Goal: Task Accomplishment & Management: Complete application form

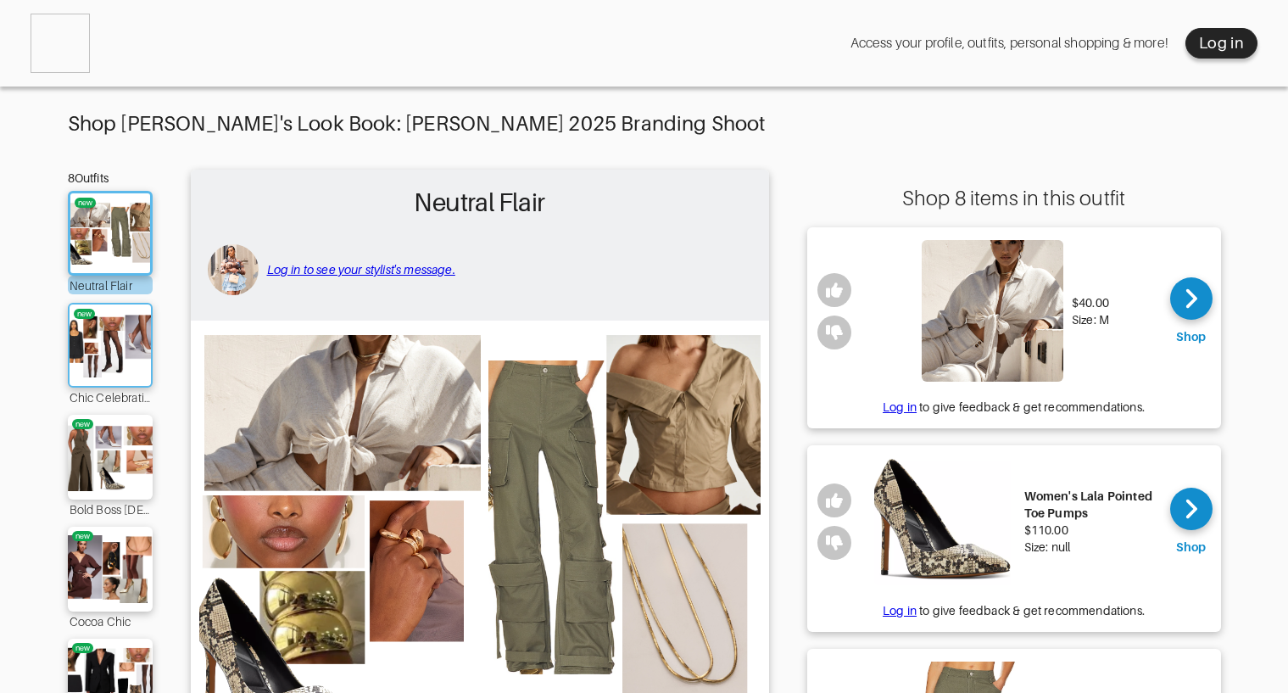
click at [92, 343] on img at bounding box center [110, 345] width 92 height 64
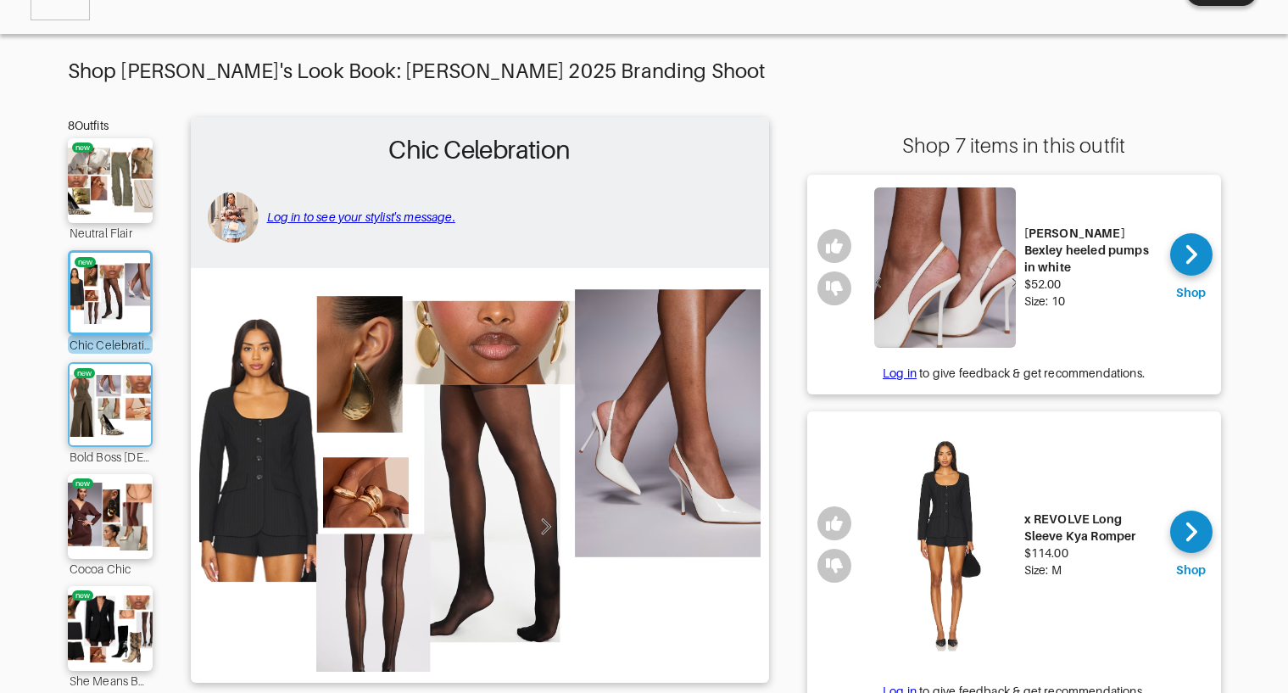
scroll to position [85, 0]
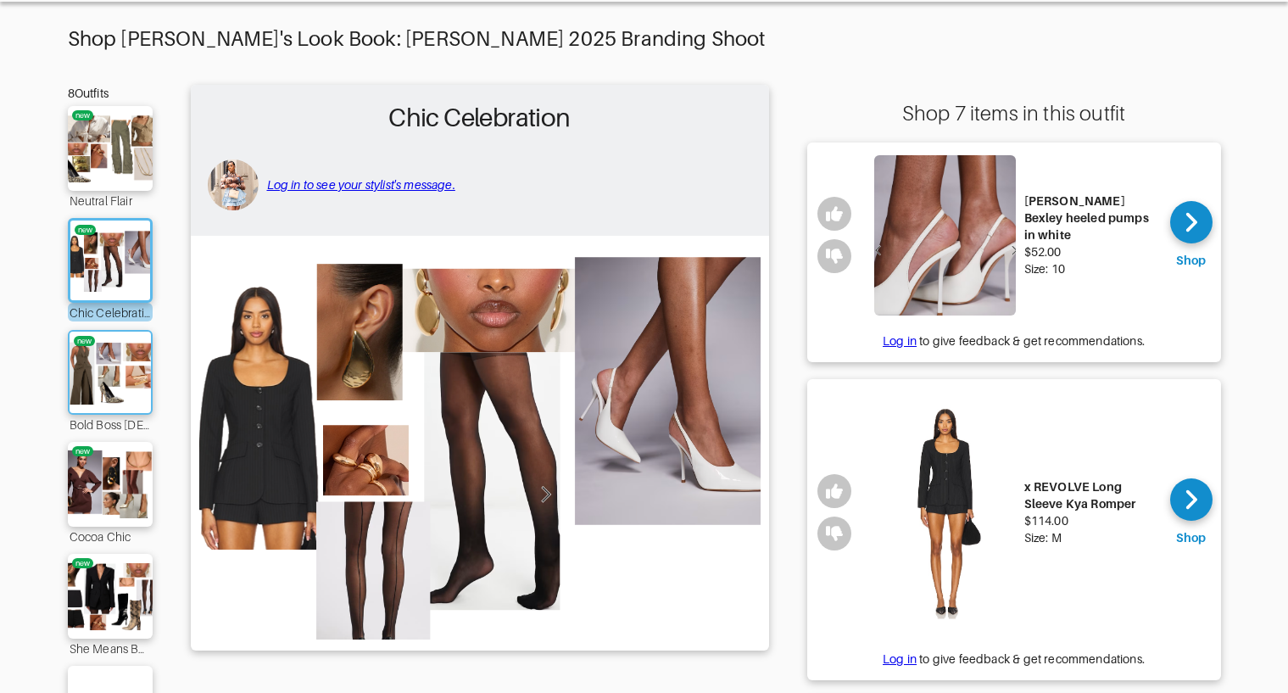
click at [131, 395] on img at bounding box center [110, 372] width 92 height 64
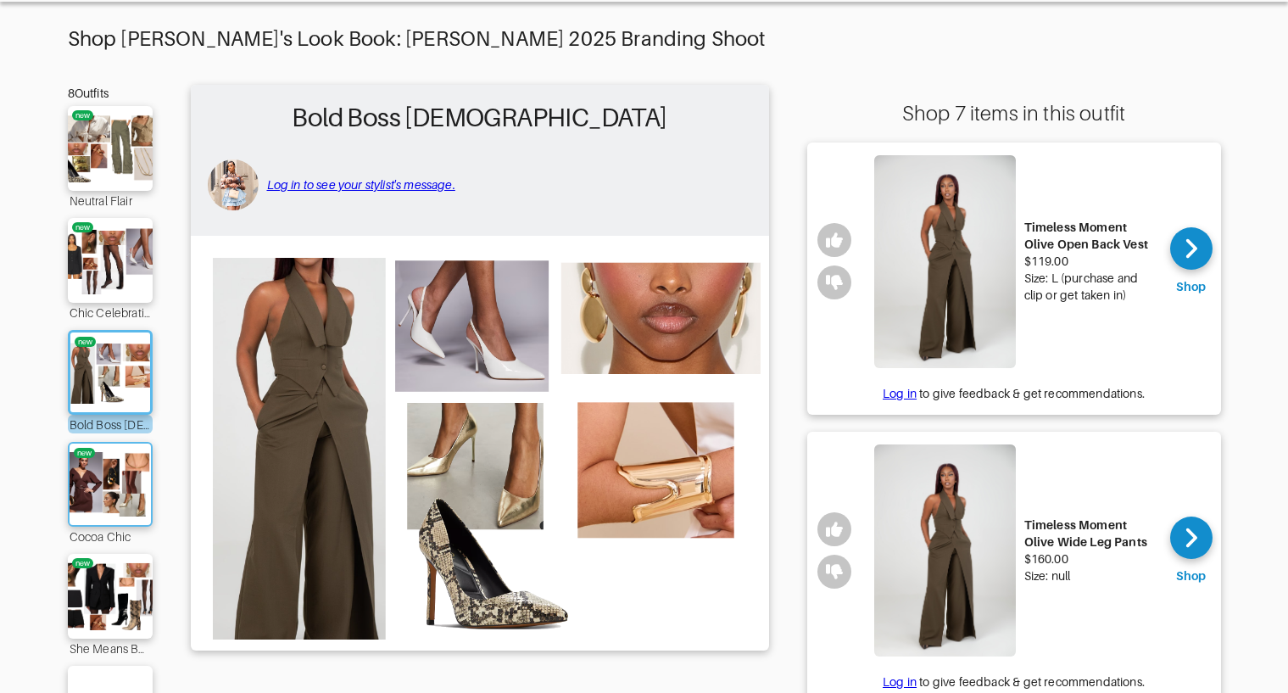
click at [118, 469] on img at bounding box center [110, 484] width 92 height 64
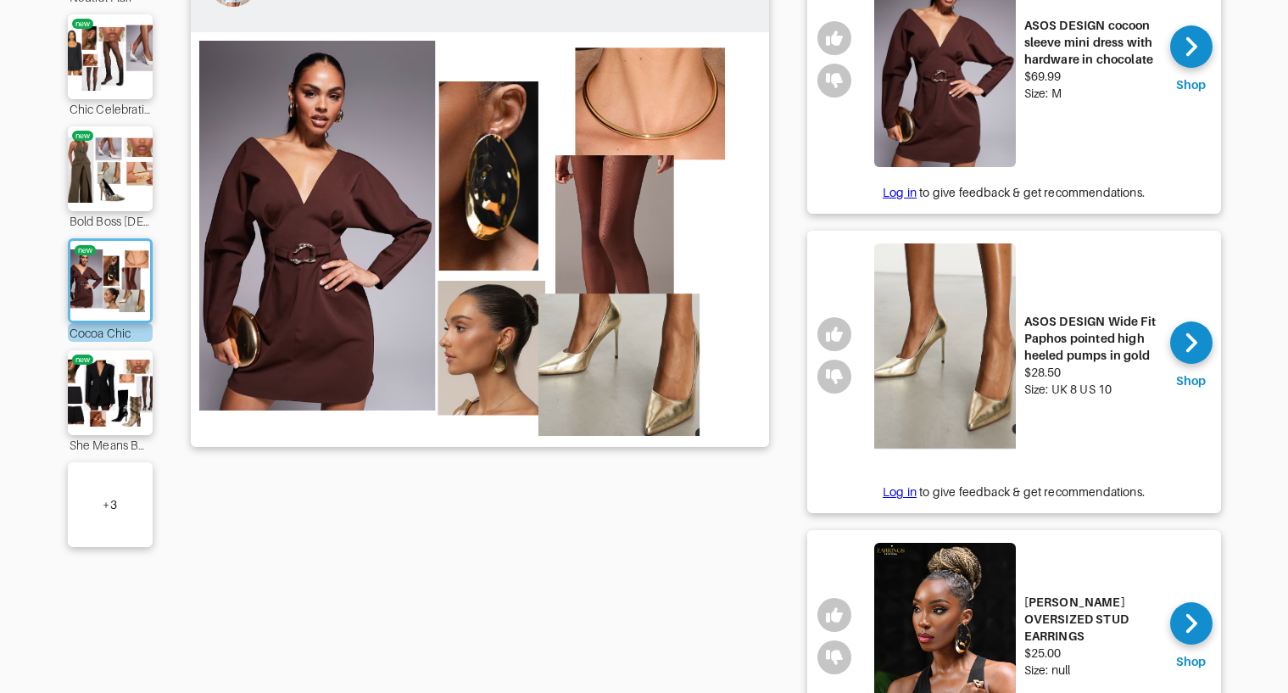
scroll to position [302, 0]
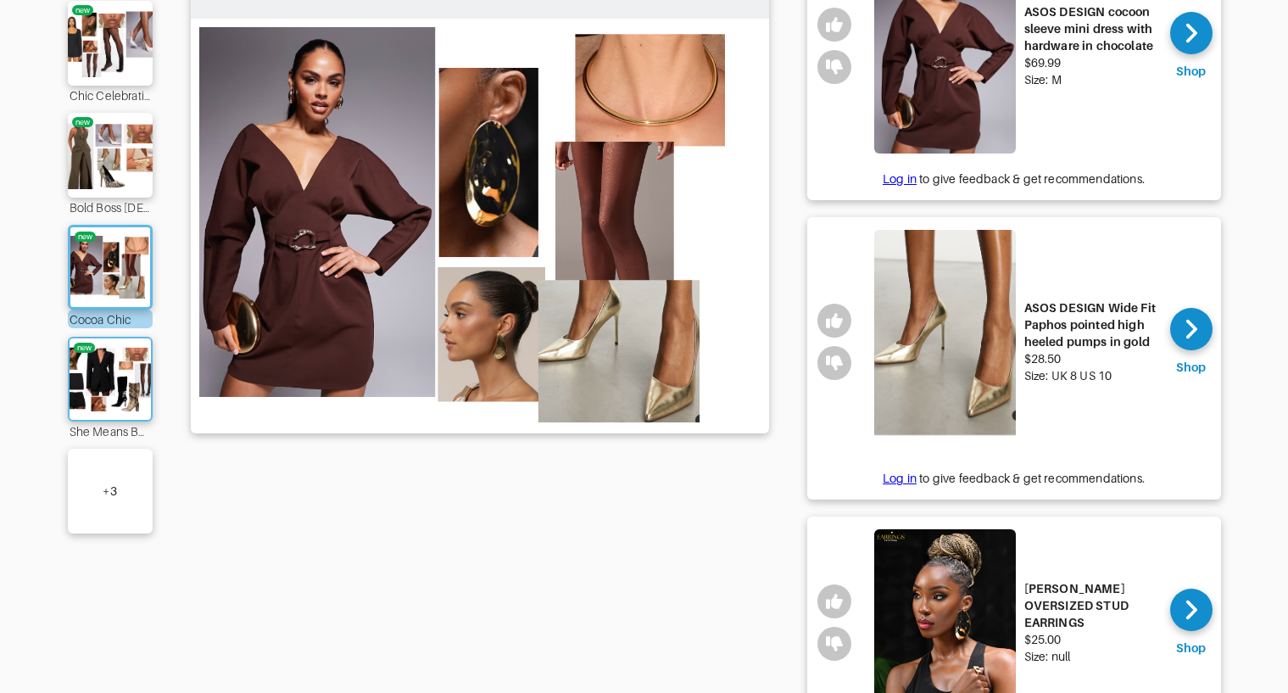
click at [117, 398] on img at bounding box center [110, 379] width 92 height 64
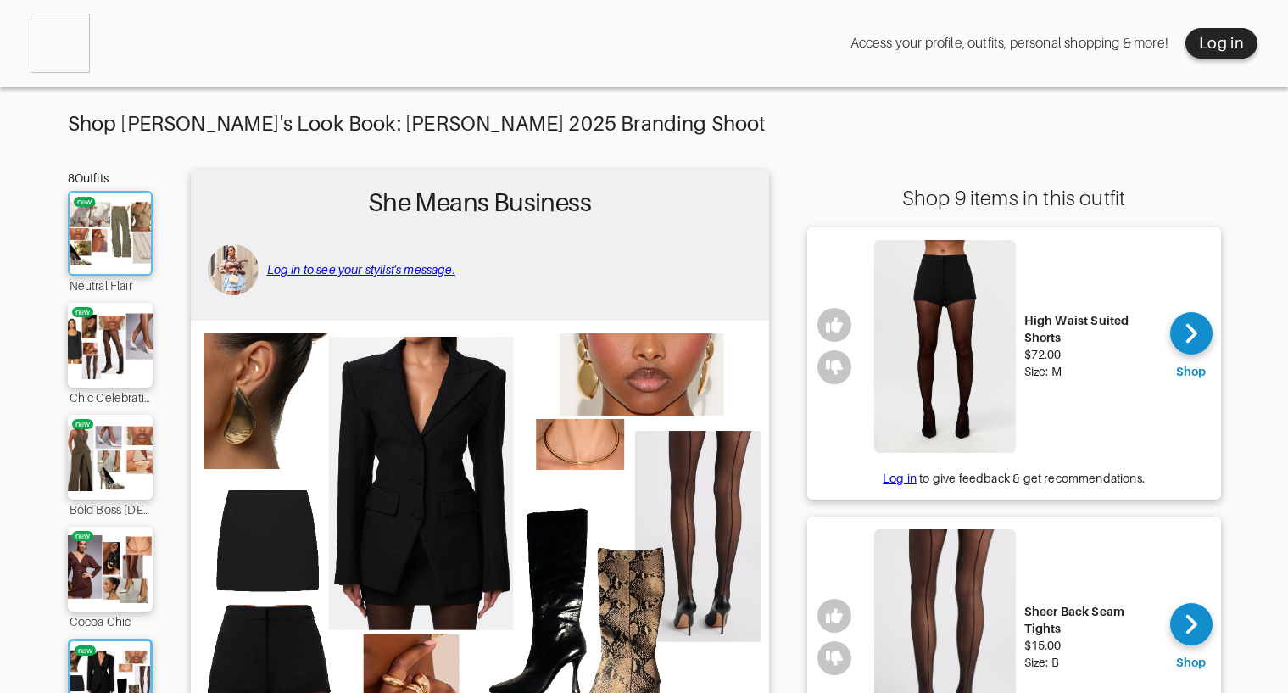
scroll to position [-1, 0]
click at [125, 211] on img at bounding box center [110, 233] width 92 height 64
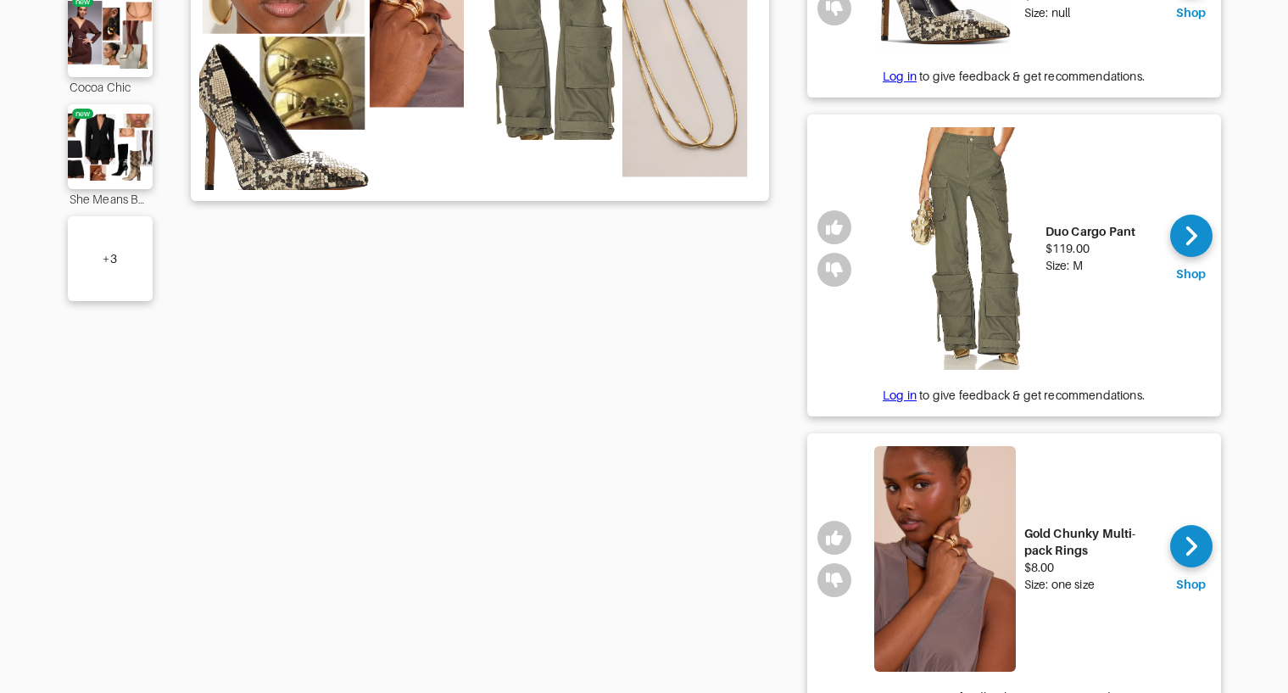
scroll to position [549, 0]
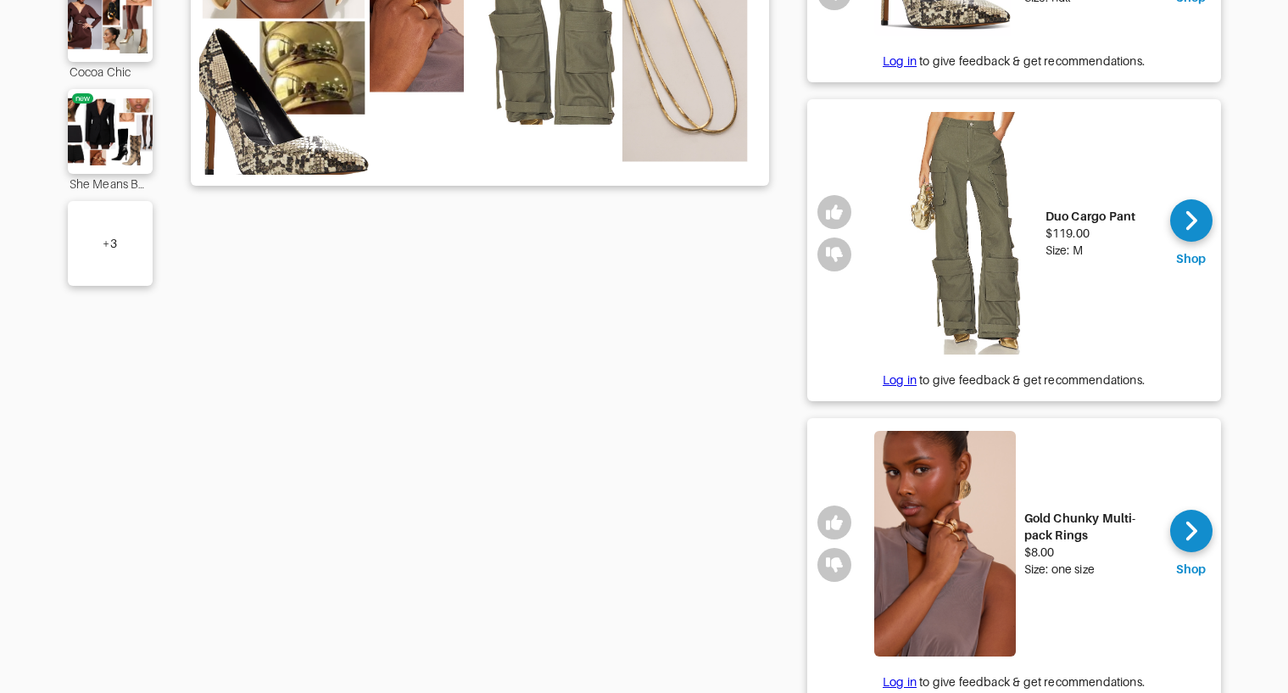
click at [127, 238] on div "+ 3" at bounding box center [110, 243] width 85 height 85
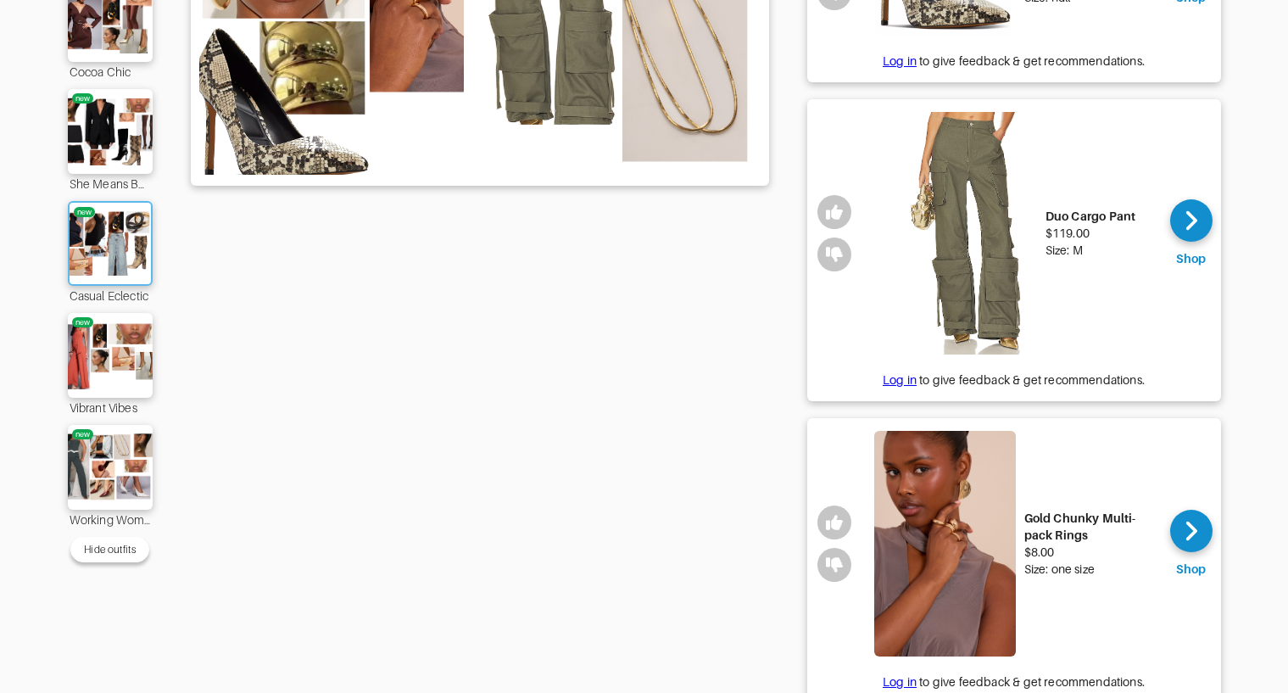
click at [125, 257] on img at bounding box center [110, 243] width 92 height 64
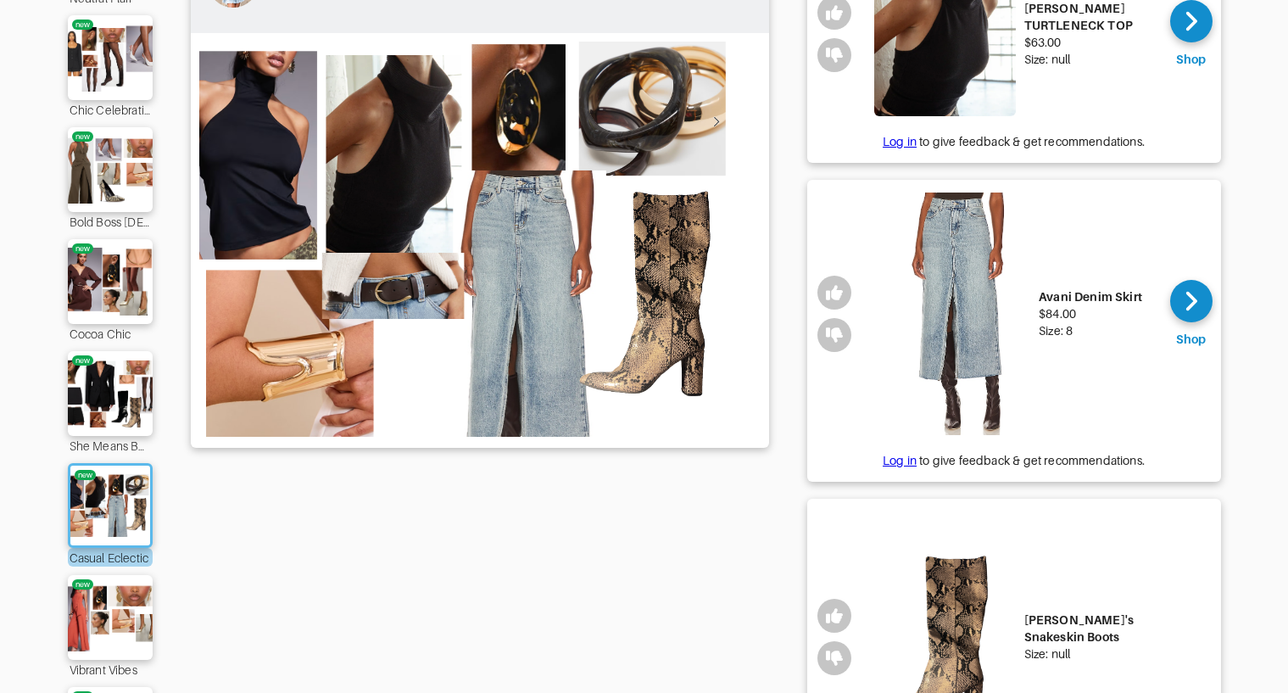
scroll to position [287, 0]
click at [112, 585] on img at bounding box center [110, 617] width 92 height 64
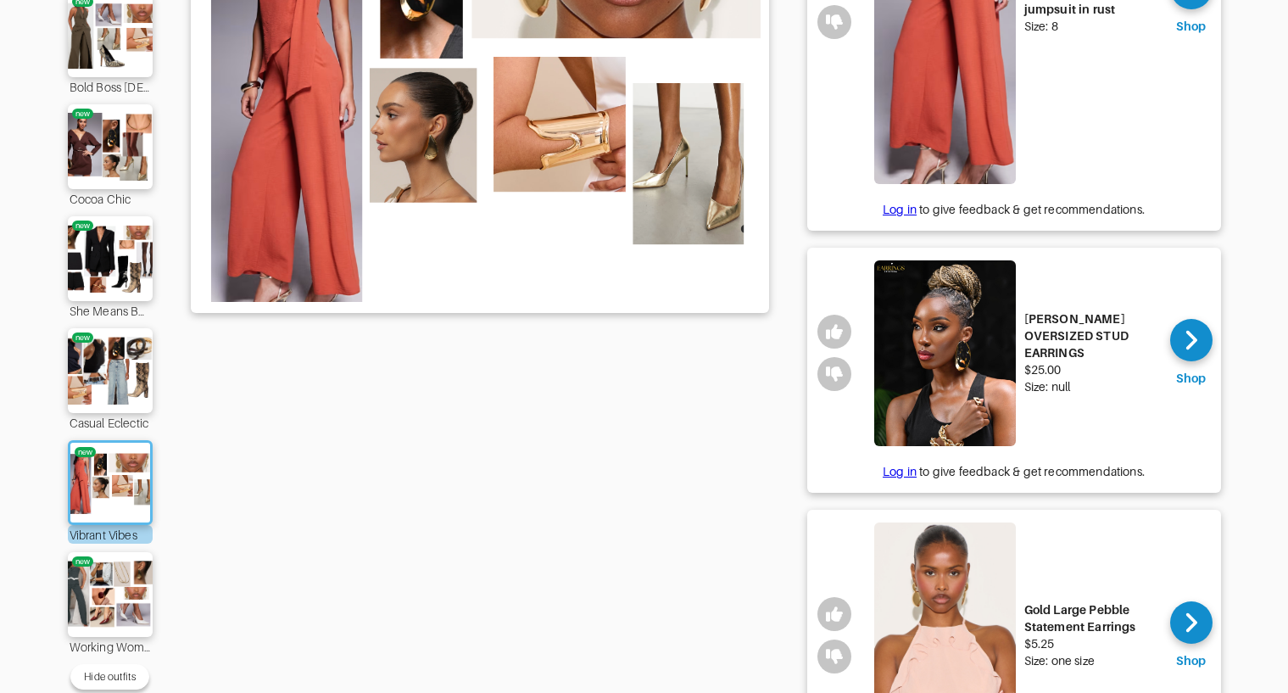
scroll to position [450, 0]
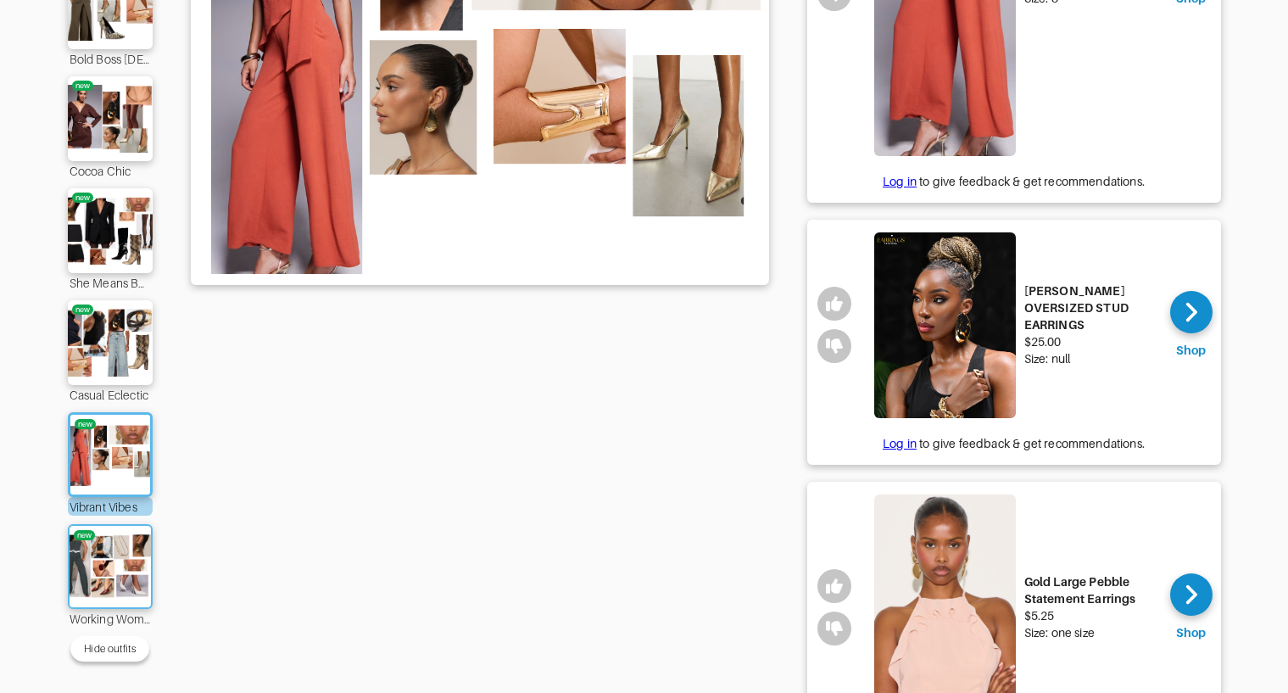
click at [144, 550] on img at bounding box center [110, 566] width 92 height 64
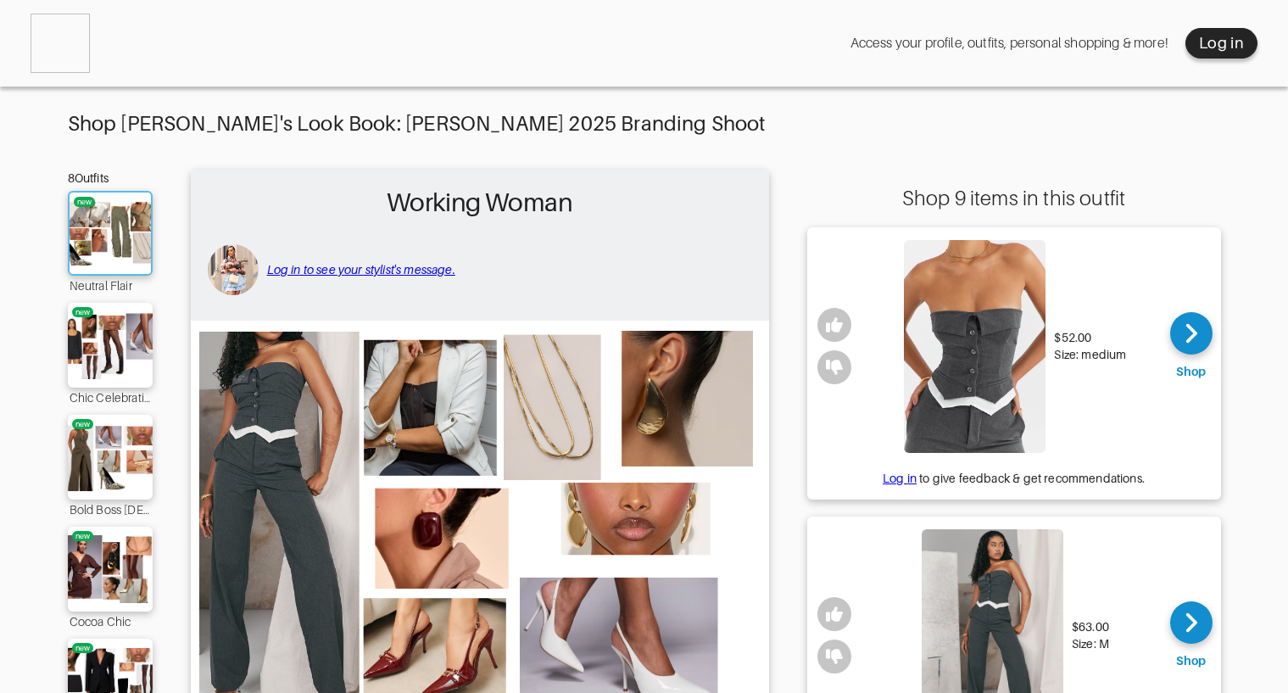
click at [111, 234] on img at bounding box center [110, 233] width 92 height 64
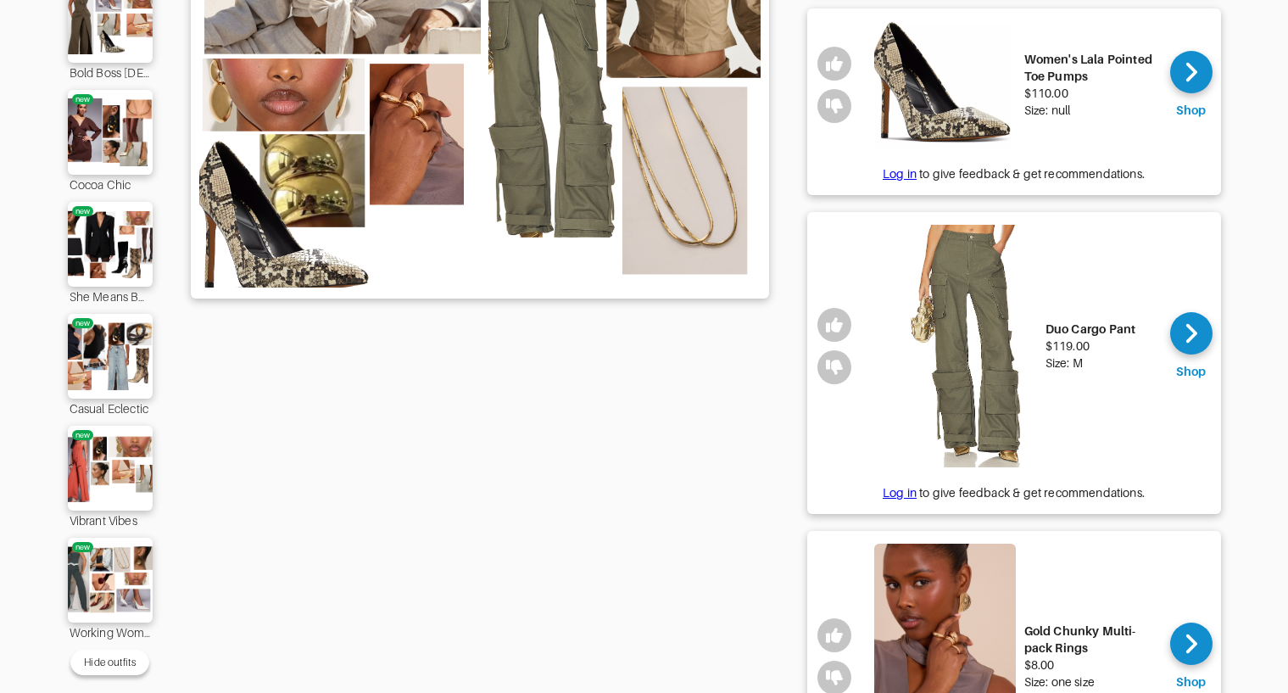
scroll to position [503, 0]
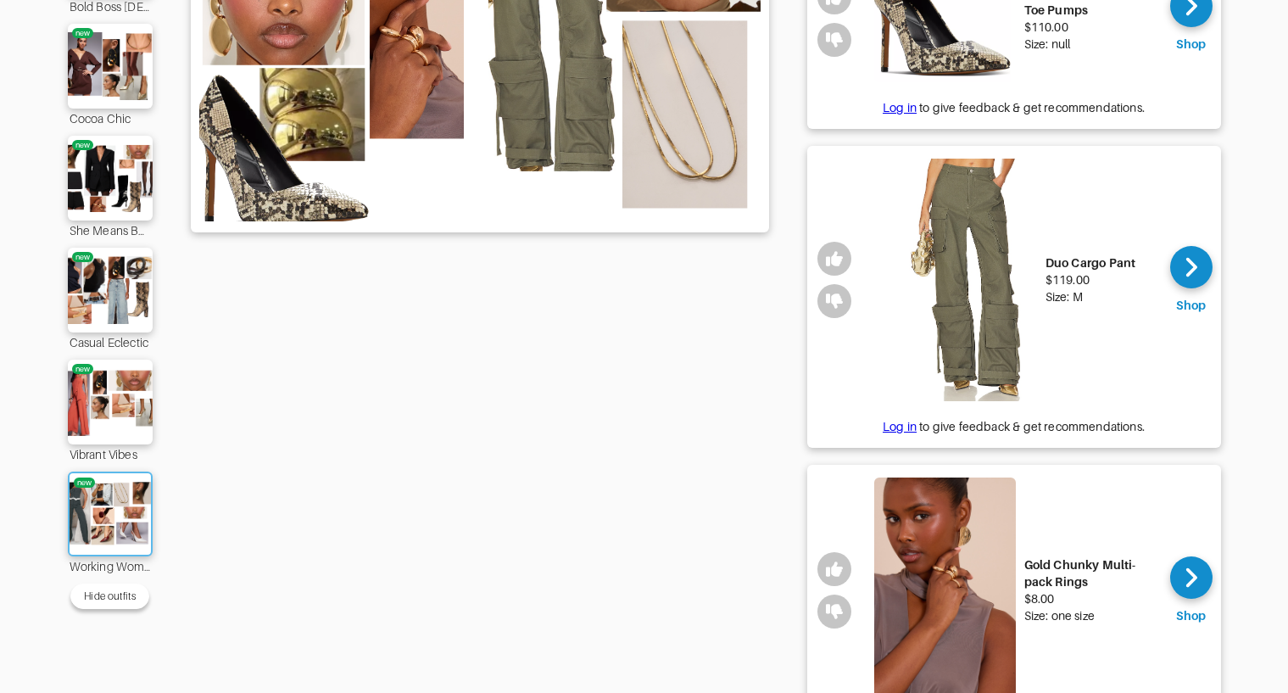
click at [108, 526] on img at bounding box center [110, 514] width 92 height 64
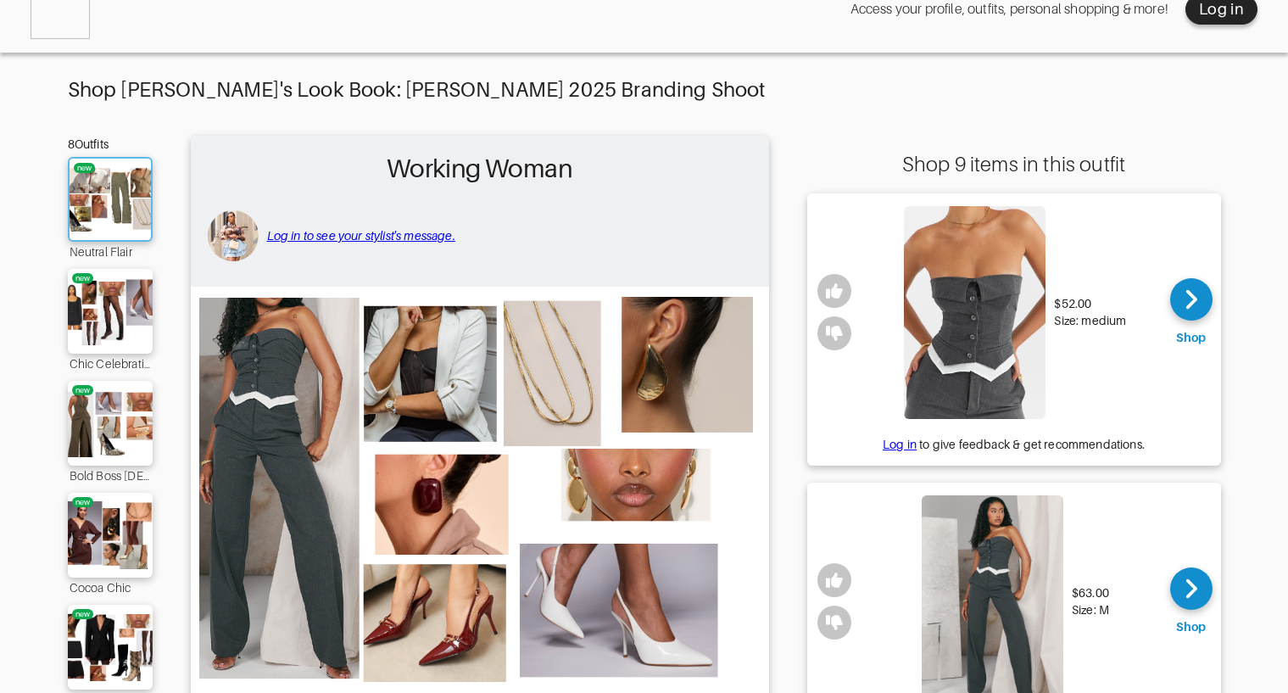
scroll to position [27, 0]
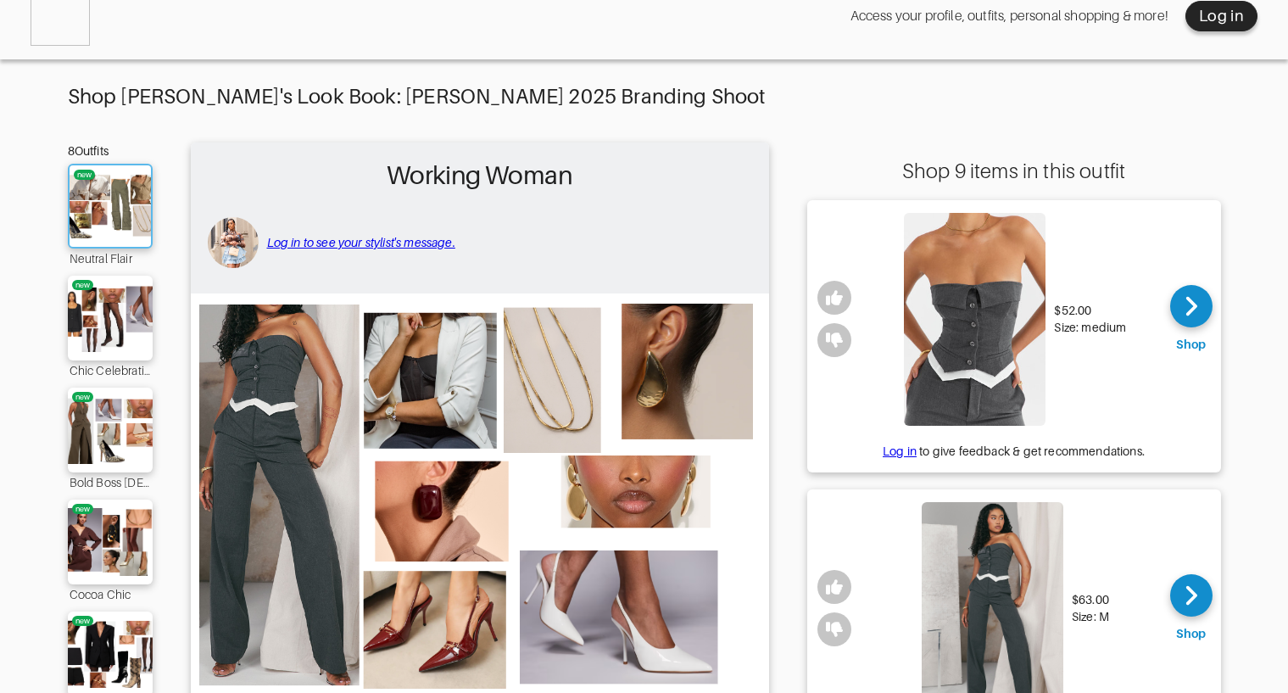
click at [130, 206] on img at bounding box center [110, 206] width 92 height 64
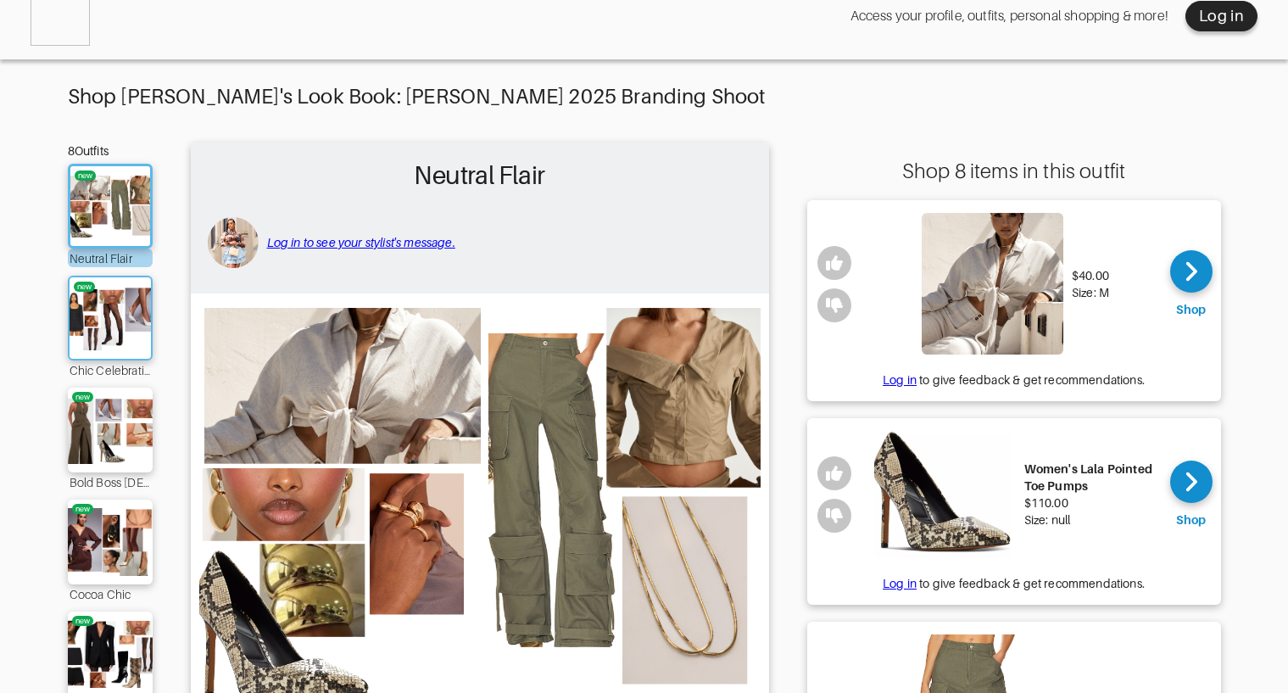
click at [109, 356] on div "new" at bounding box center [110, 318] width 85 height 85
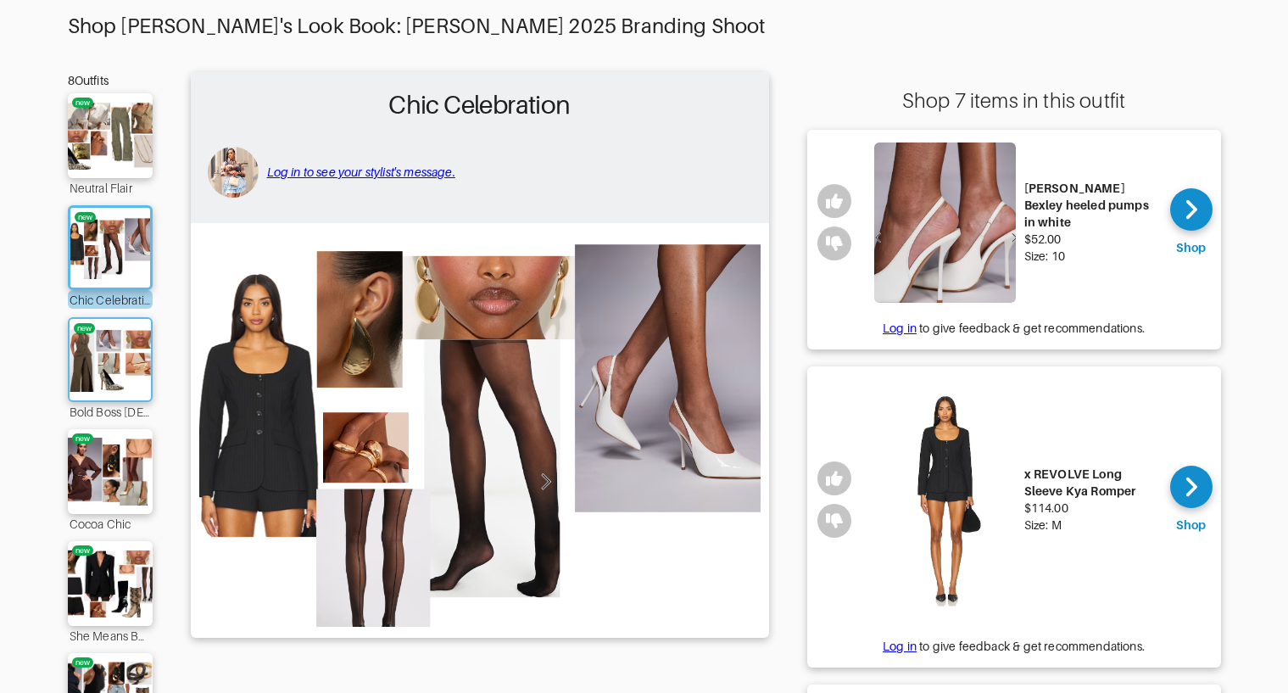
scroll to position [86, 0]
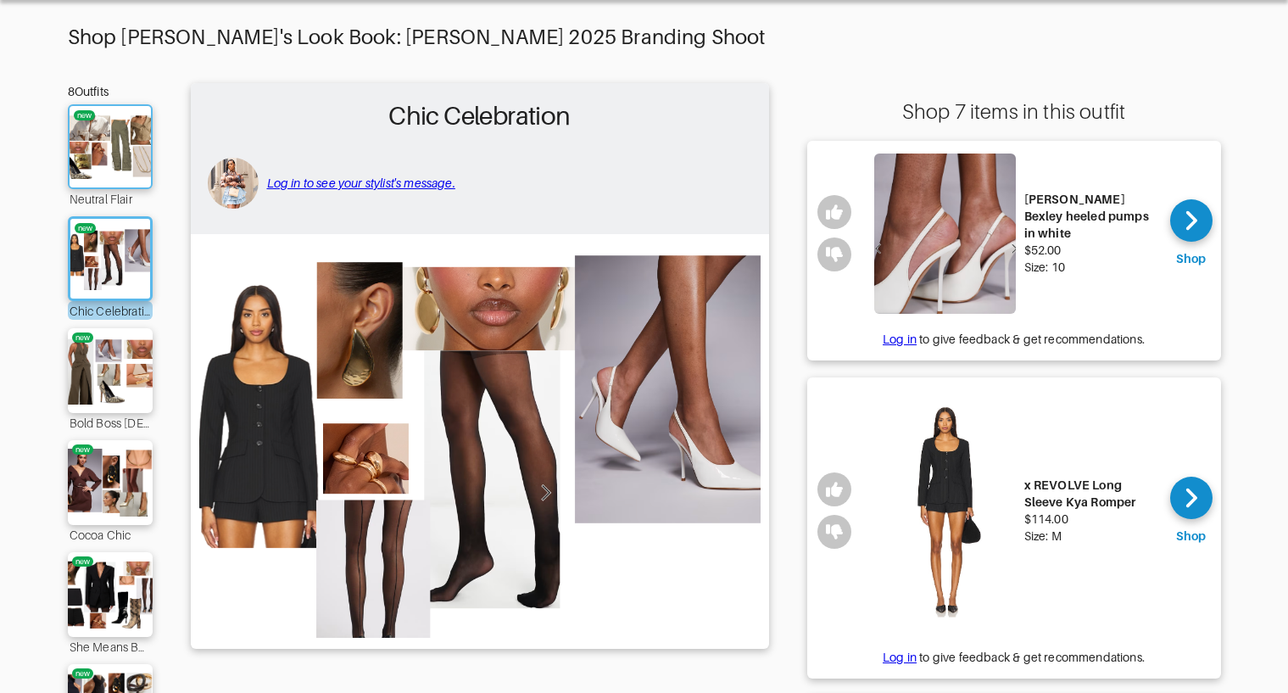
click at [103, 181] on div "new" at bounding box center [110, 146] width 85 height 85
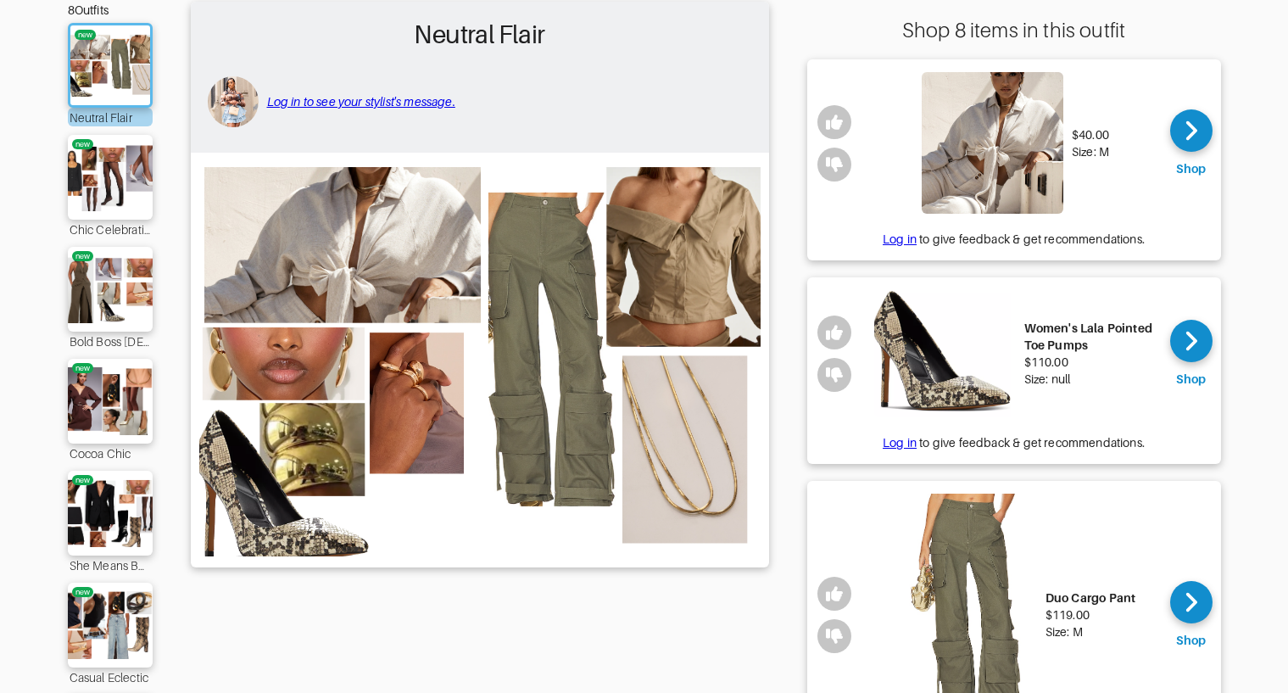
scroll to position [178, 0]
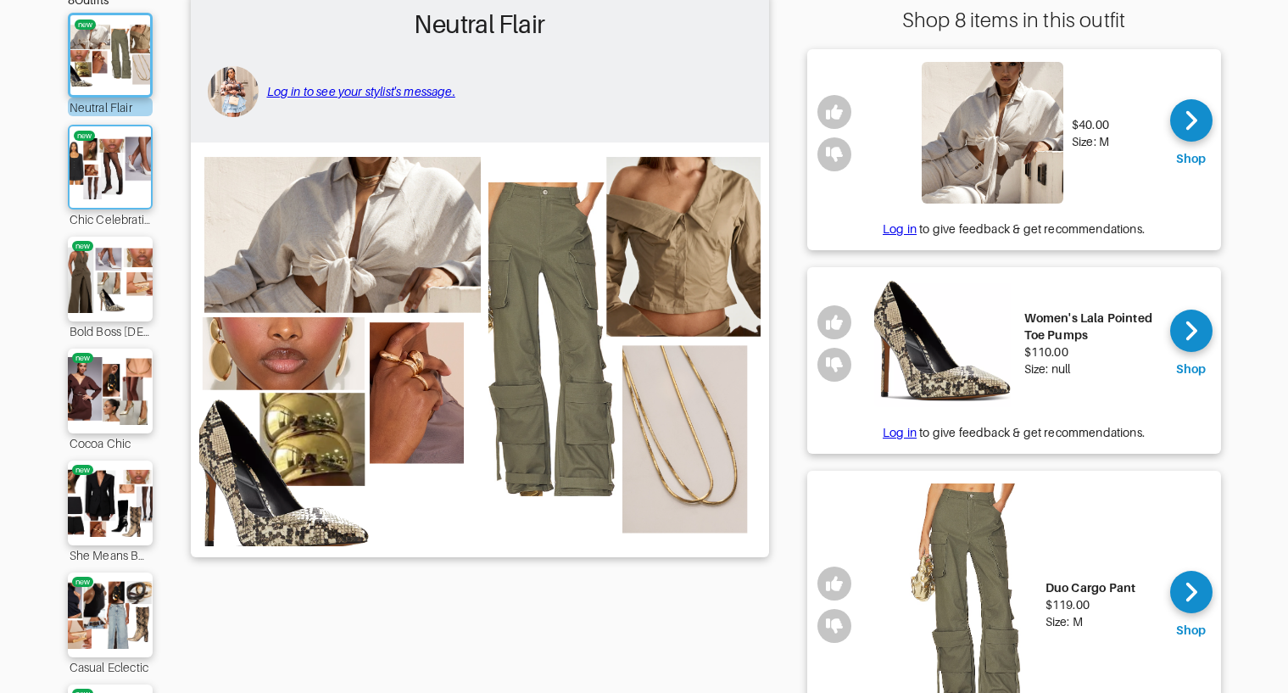
click at [91, 196] on img at bounding box center [110, 167] width 92 height 64
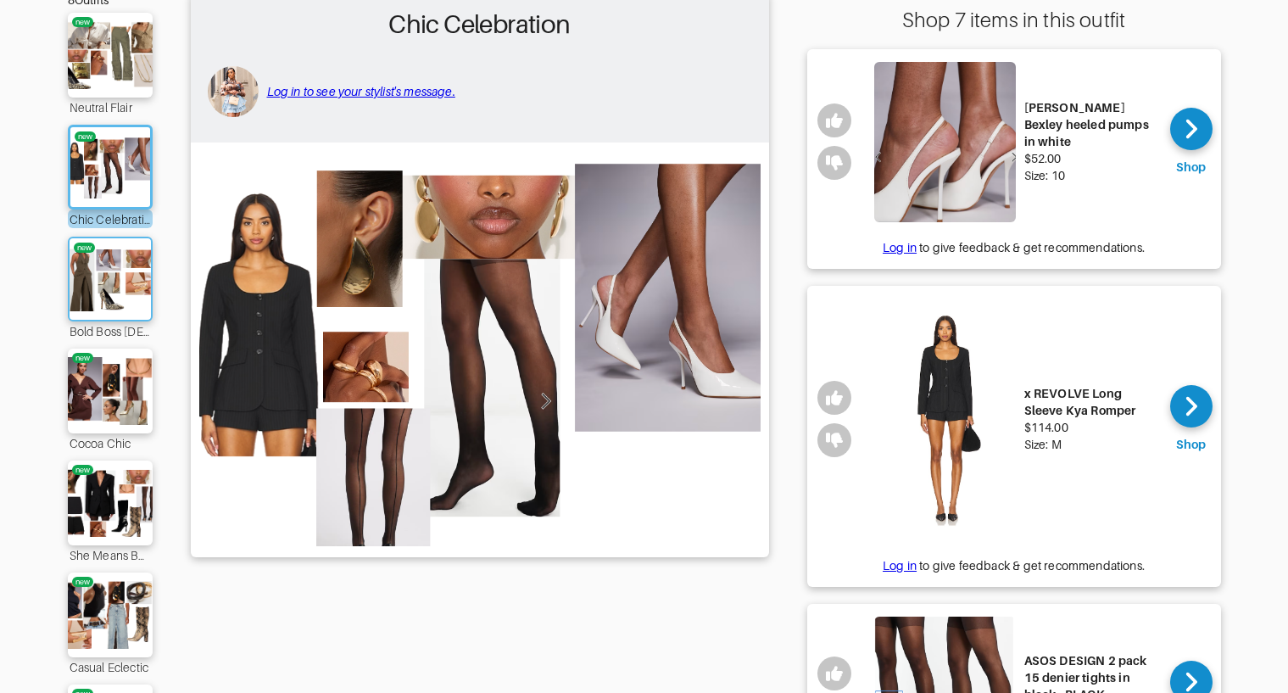
click at [86, 292] on img at bounding box center [110, 279] width 92 height 64
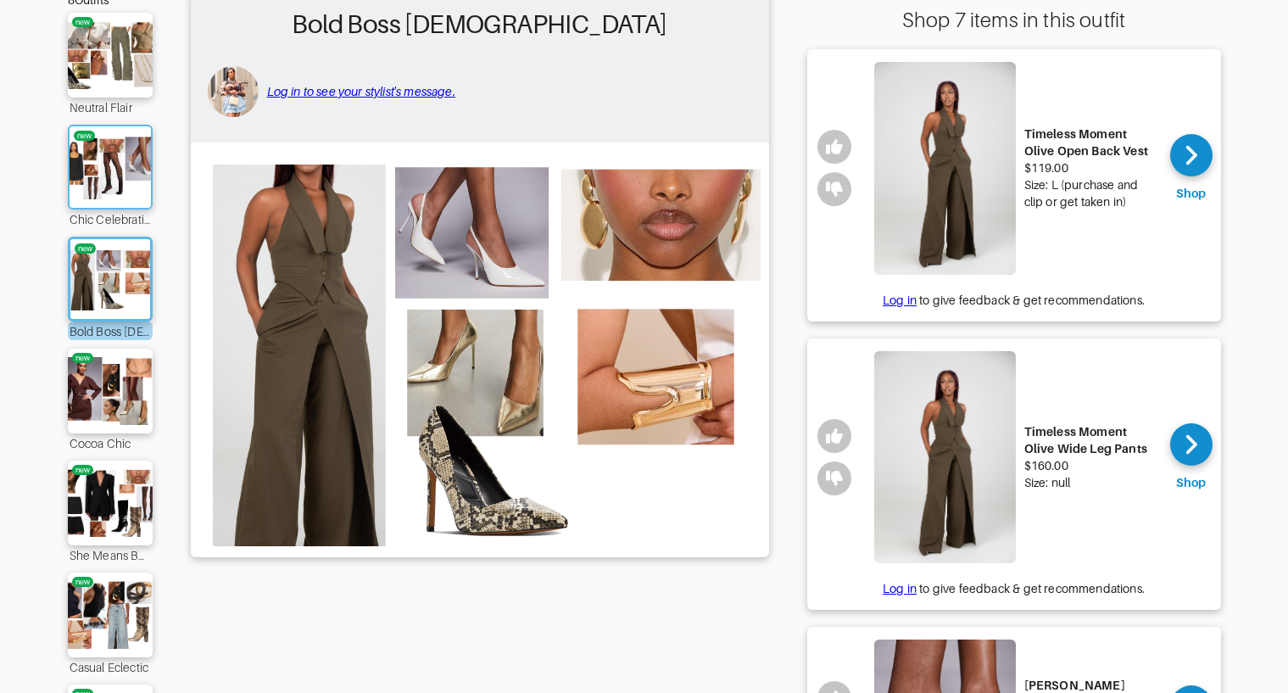
click at [143, 182] on img at bounding box center [110, 167] width 92 height 64
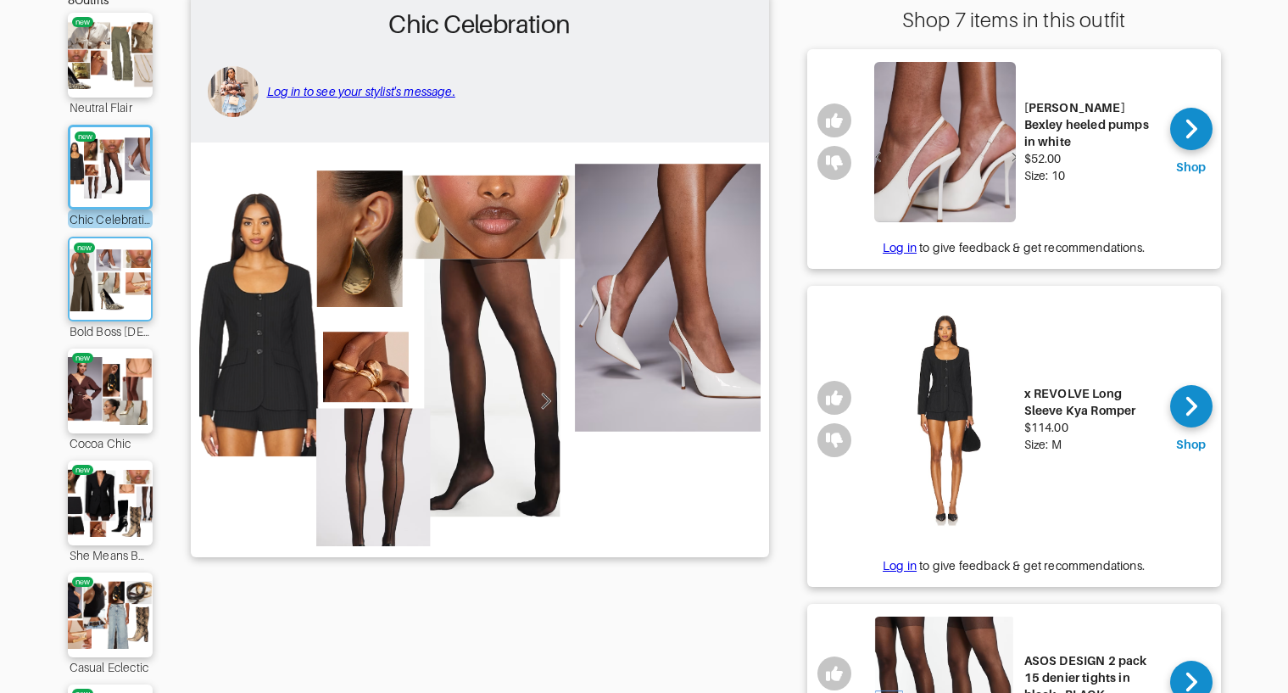
click at [112, 289] on img at bounding box center [110, 279] width 92 height 64
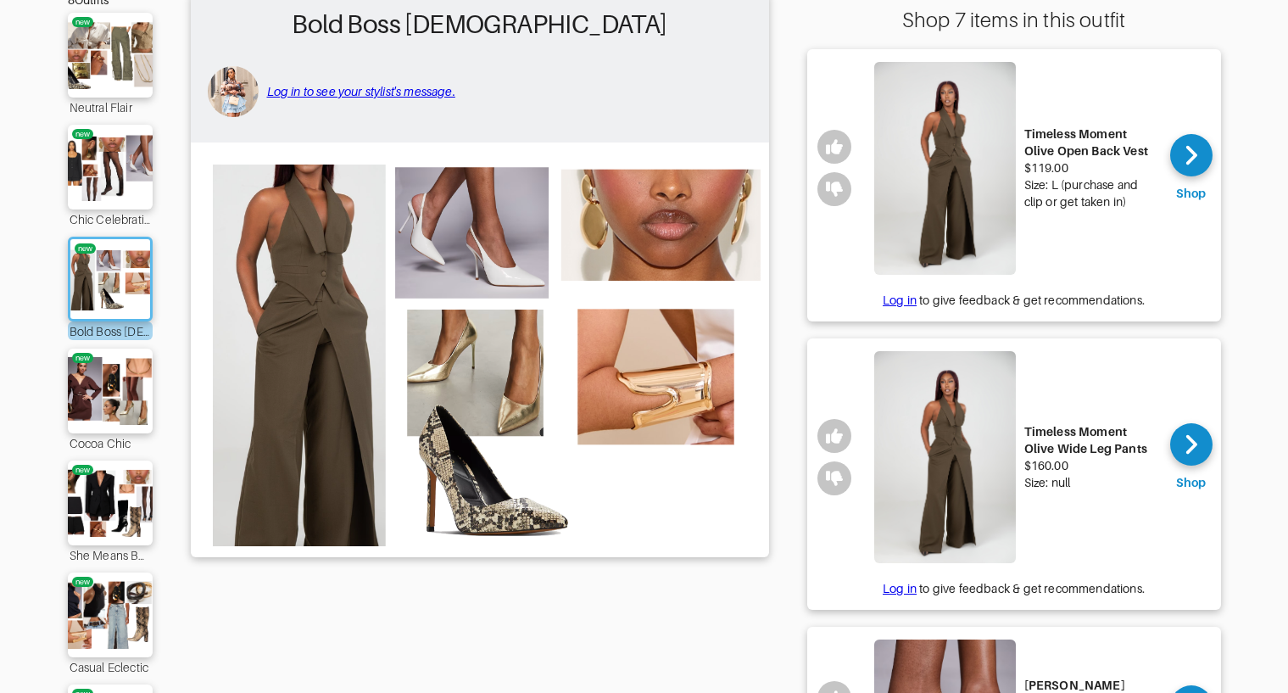
click at [911, 211] on img at bounding box center [945, 168] width 142 height 213
click at [90, 403] on img at bounding box center [110, 391] width 92 height 64
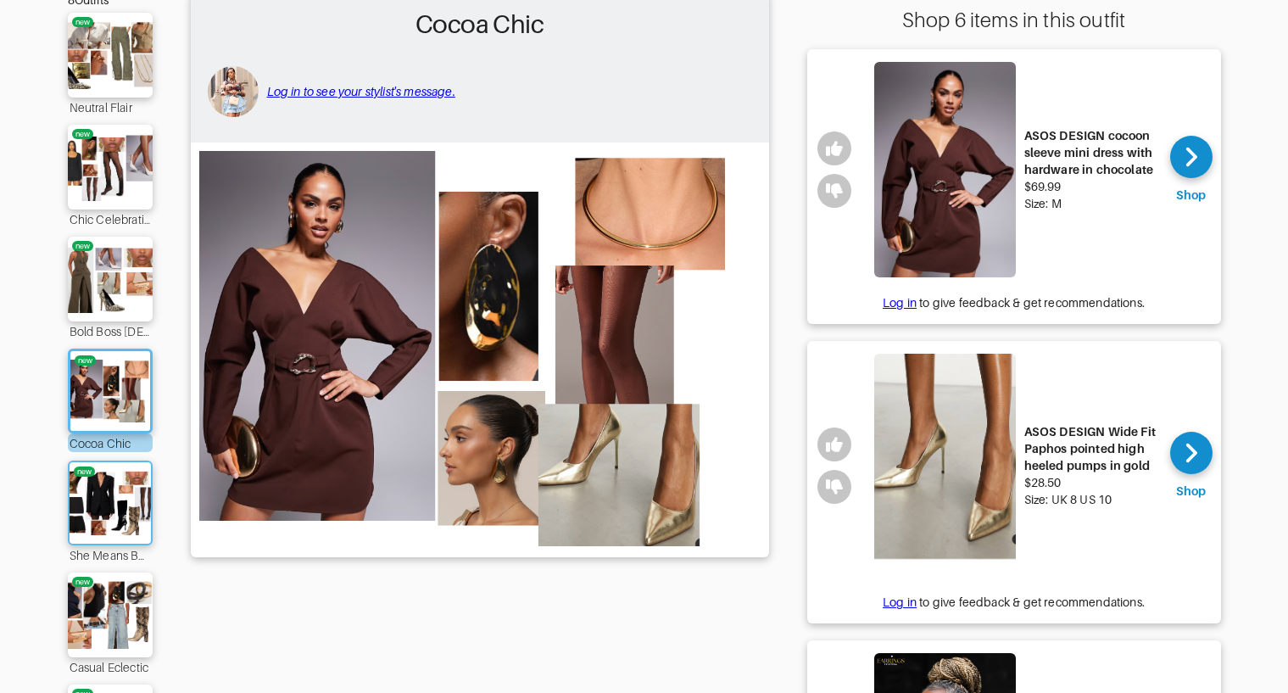
click at [122, 499] on img at bounding box center [110, 503] width 92 height 64
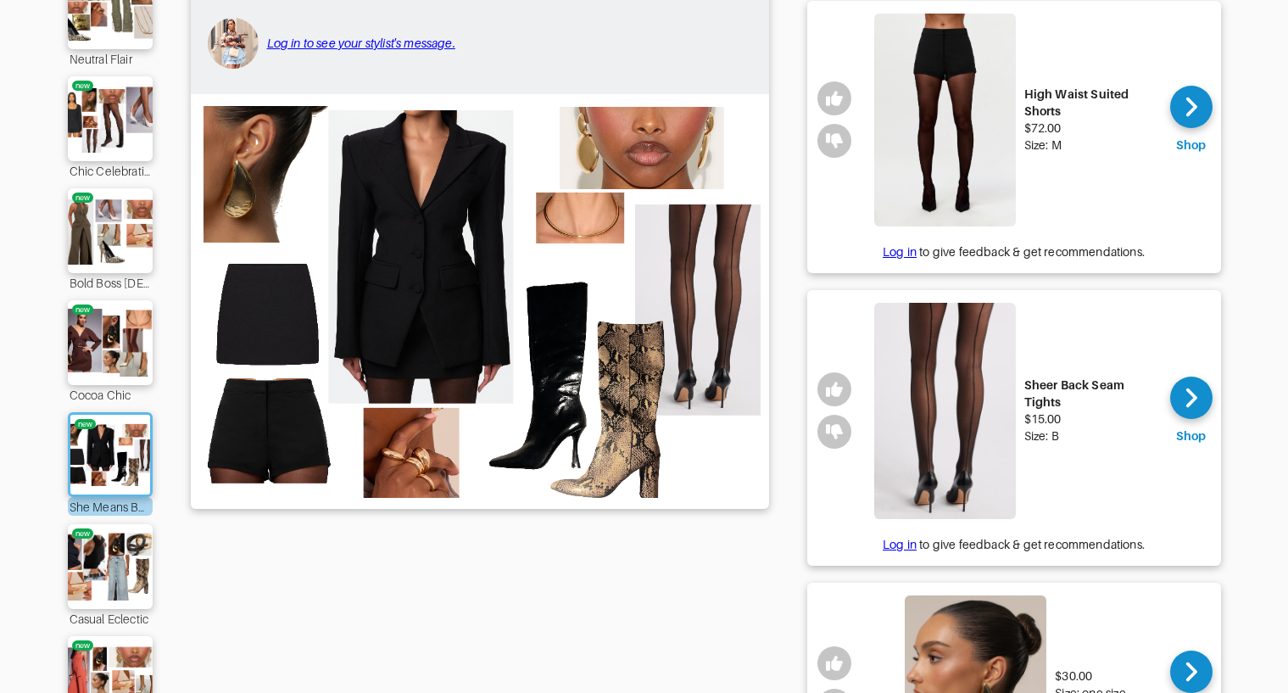
scroll to position [227, 0]
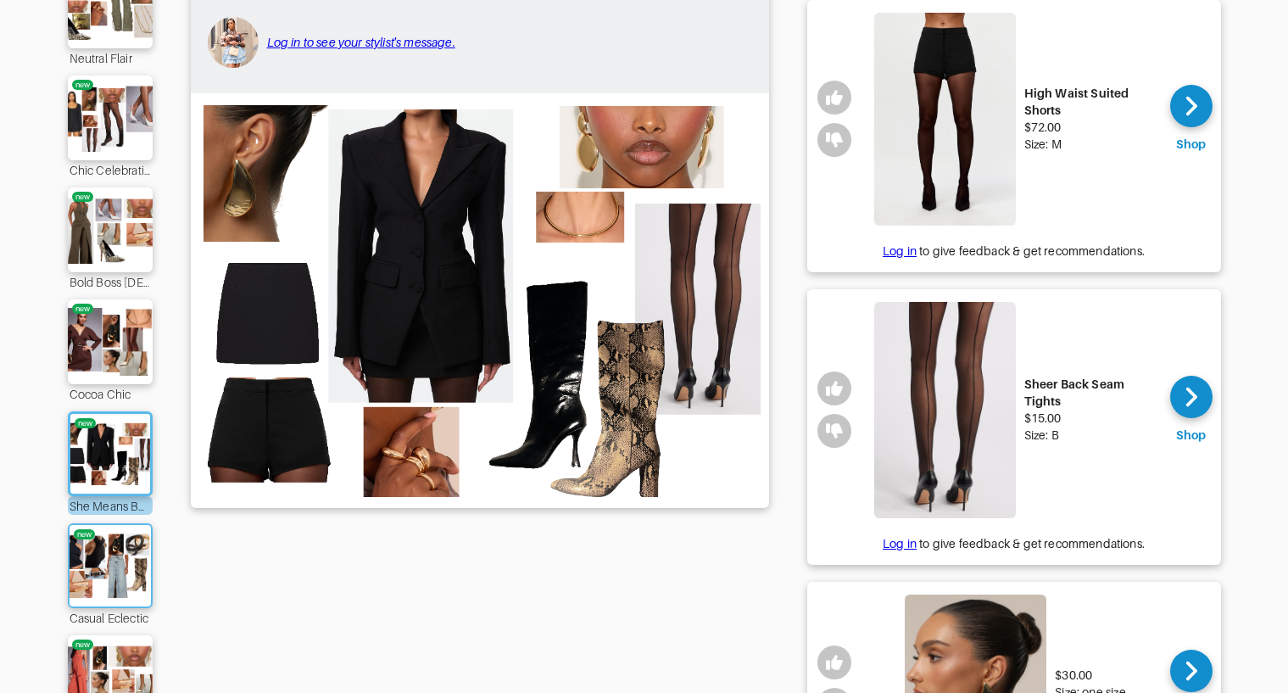
click at [121, 537] on img at bounding box center [110, 565] width 92 height 64
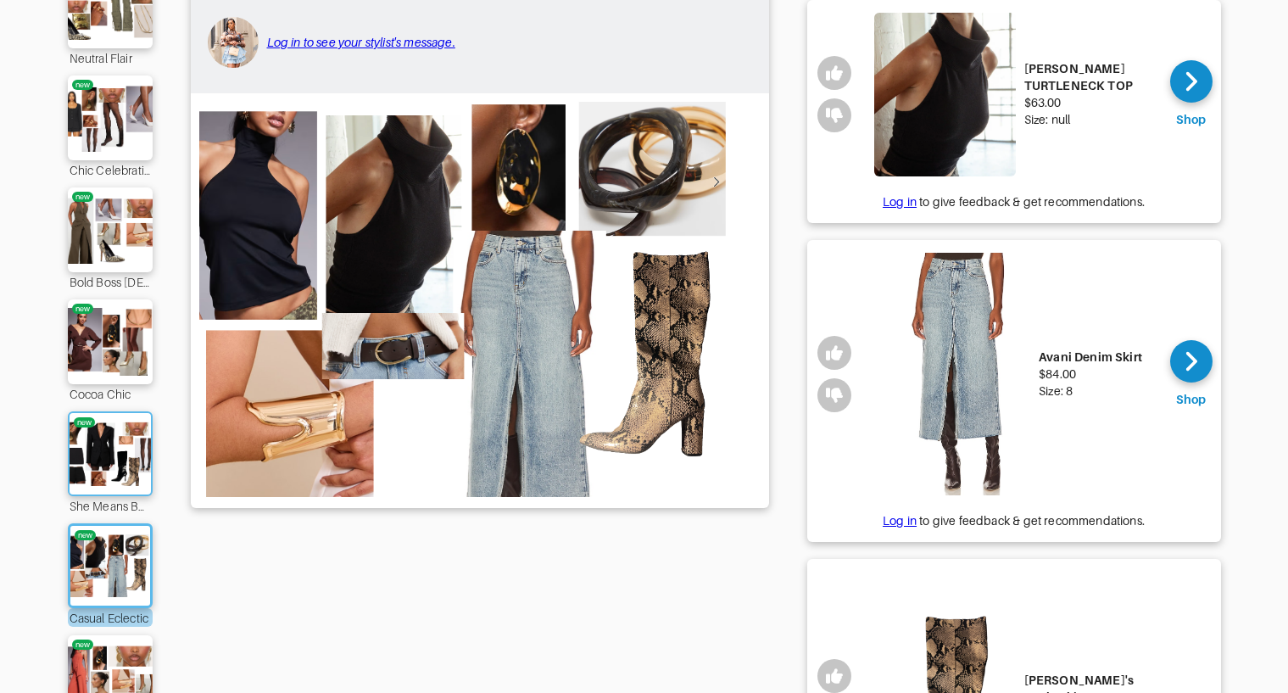
click at [115, 469] on img at bounding box center [110, 453] width 92 height 64
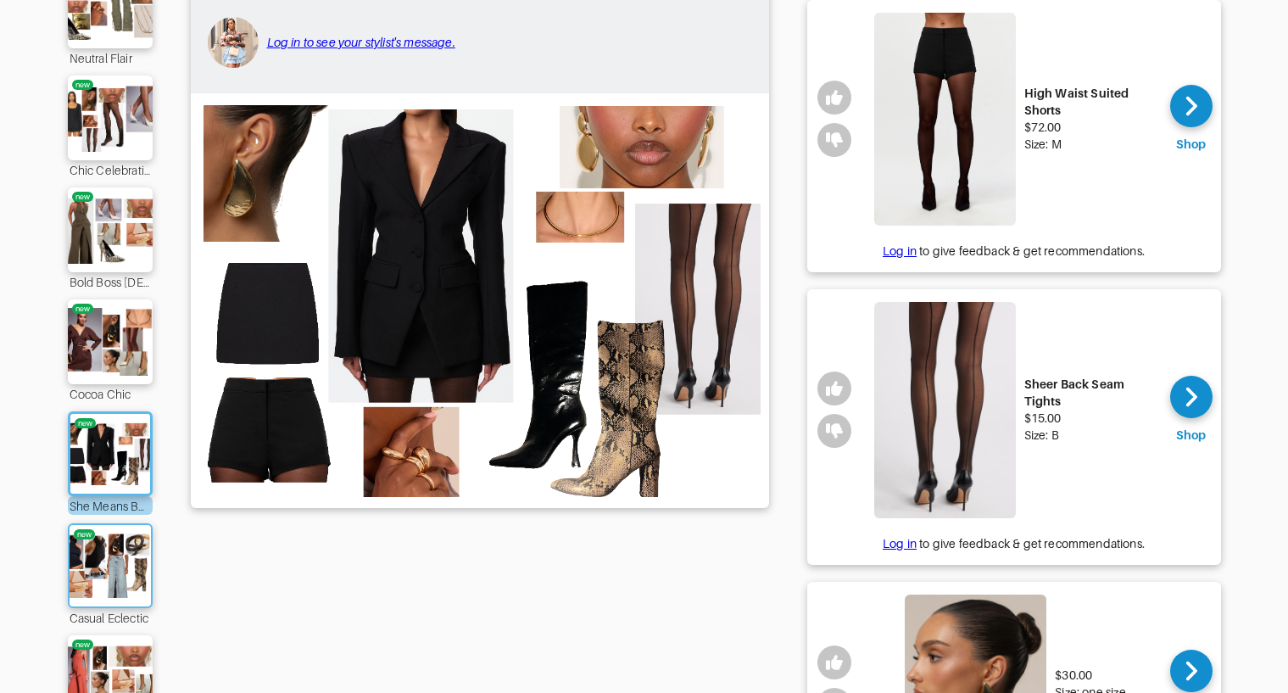
click at [106, 559] on img at bounding box center [110, 565] width 92 height 64
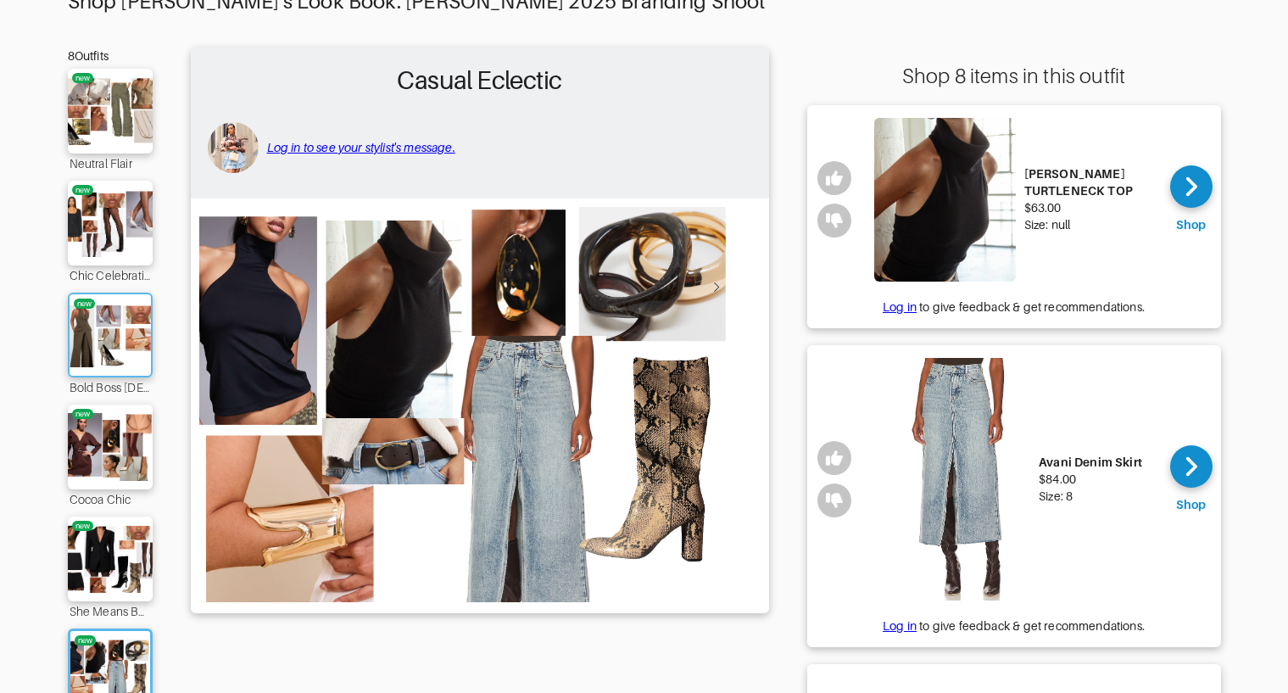
scroll to position [110, 0]
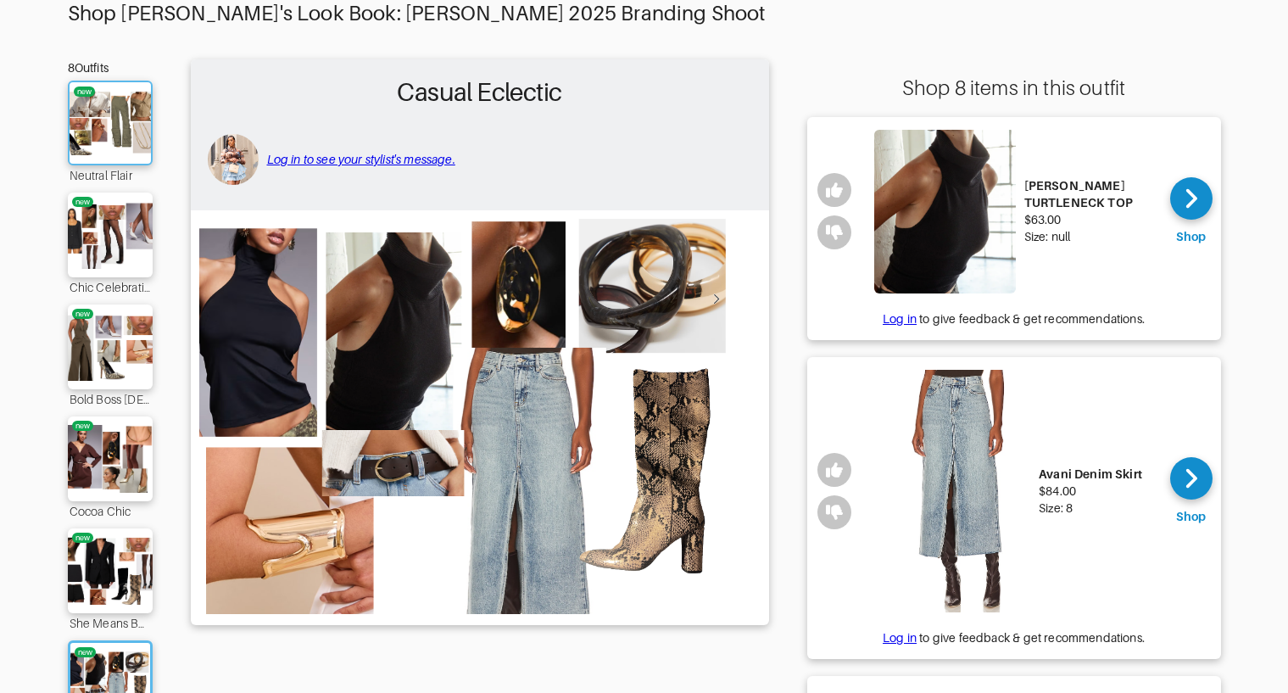
click at [130, 117] on img at bounding box center [110, 123] width 92 height 64
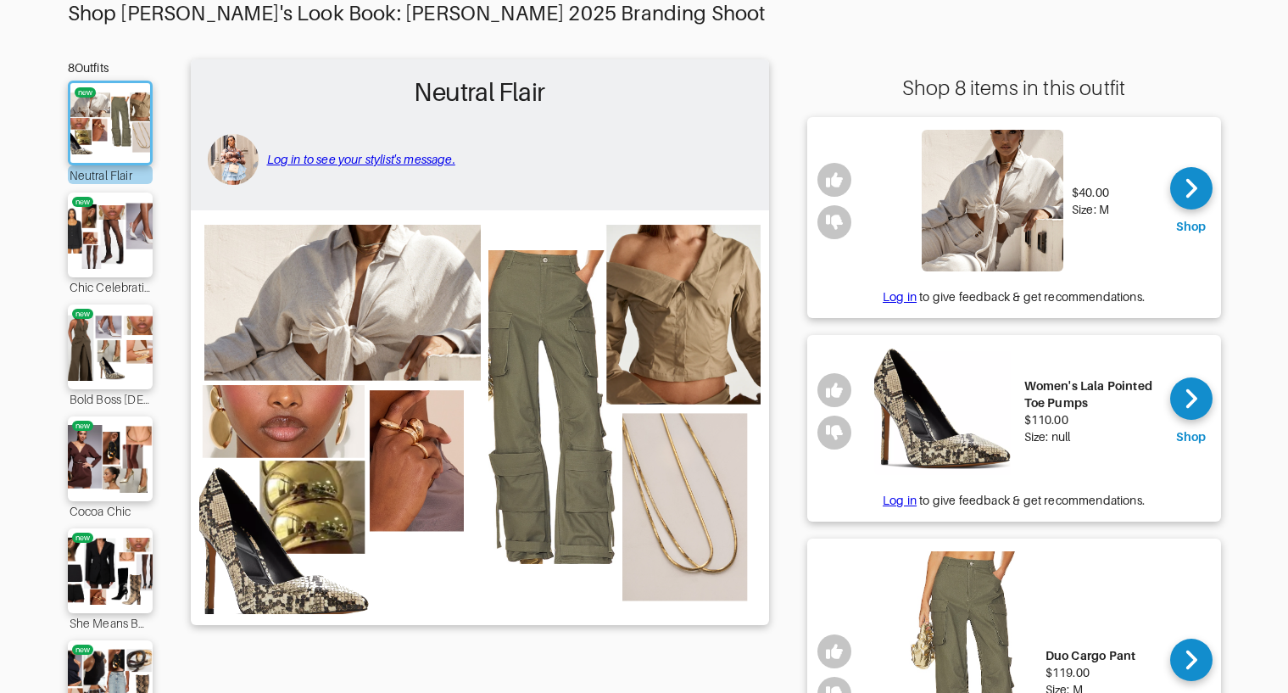
click at [1002, 203] on img at bounding box center [993, 201] width 142 height 142
click at [688, 304] on img at bounding box center [479, 416] width 561 height 395
click at [660, 366] on img at bounding box center [479, 416] width 561 height 395
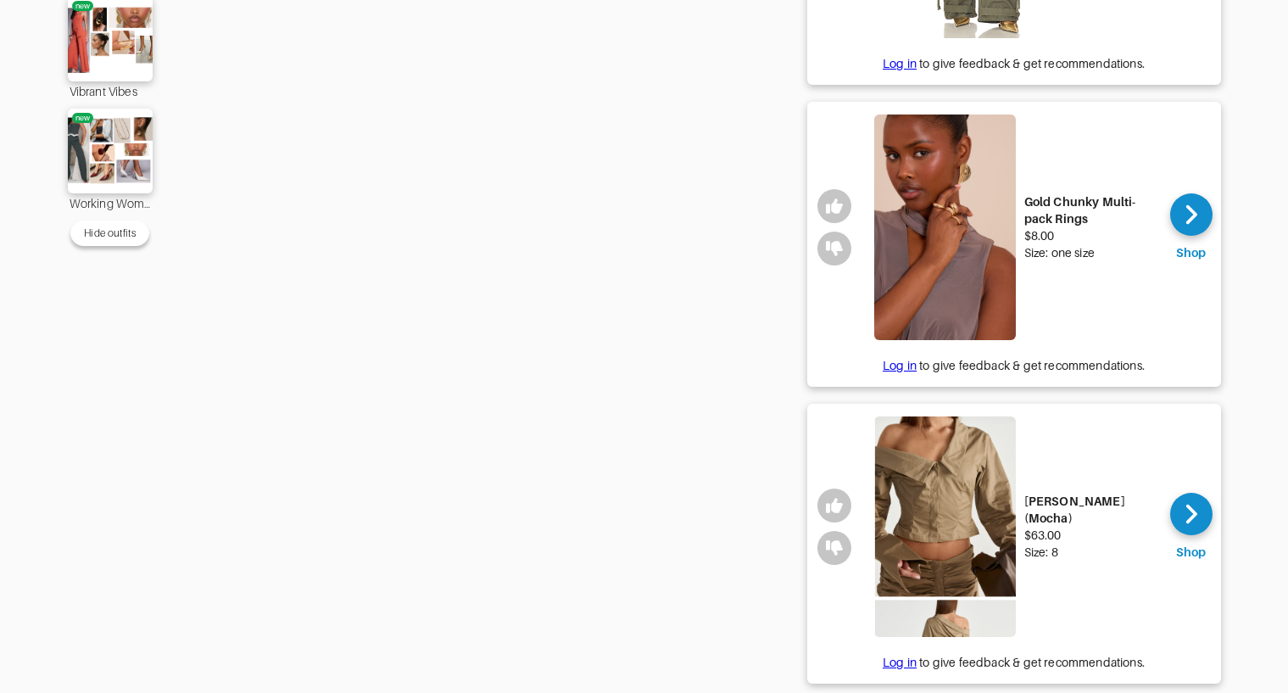
scroll to position [888, 0]
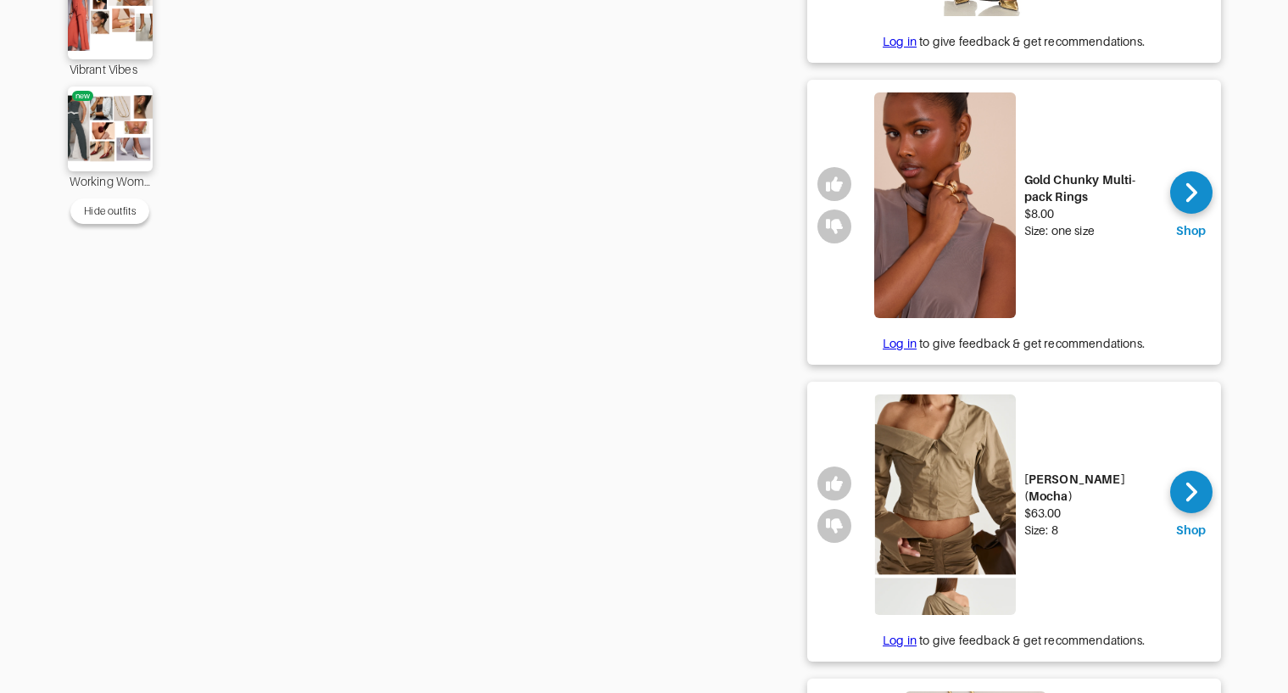
click at [935, 454] on img at bounding box center [945, 504] width 142 height 220
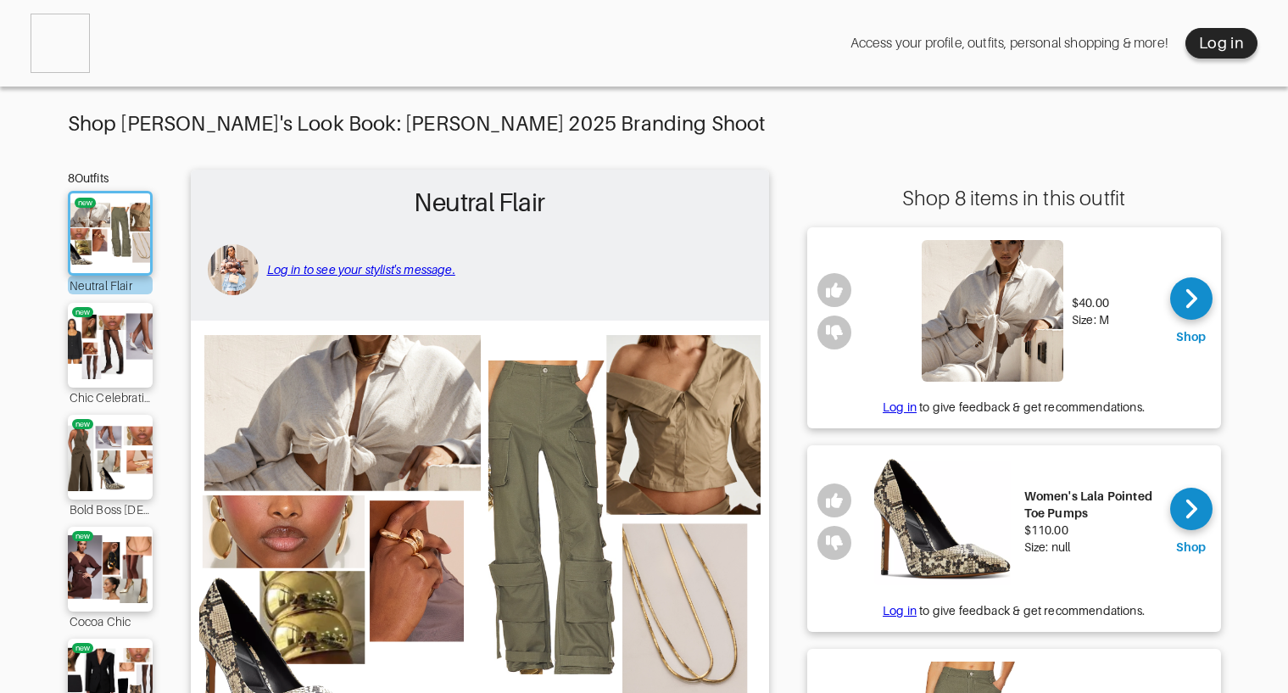
scroll to position [0, 0]
click at [122, 459] on img at bounding box center [110, 457] width 92 height 64
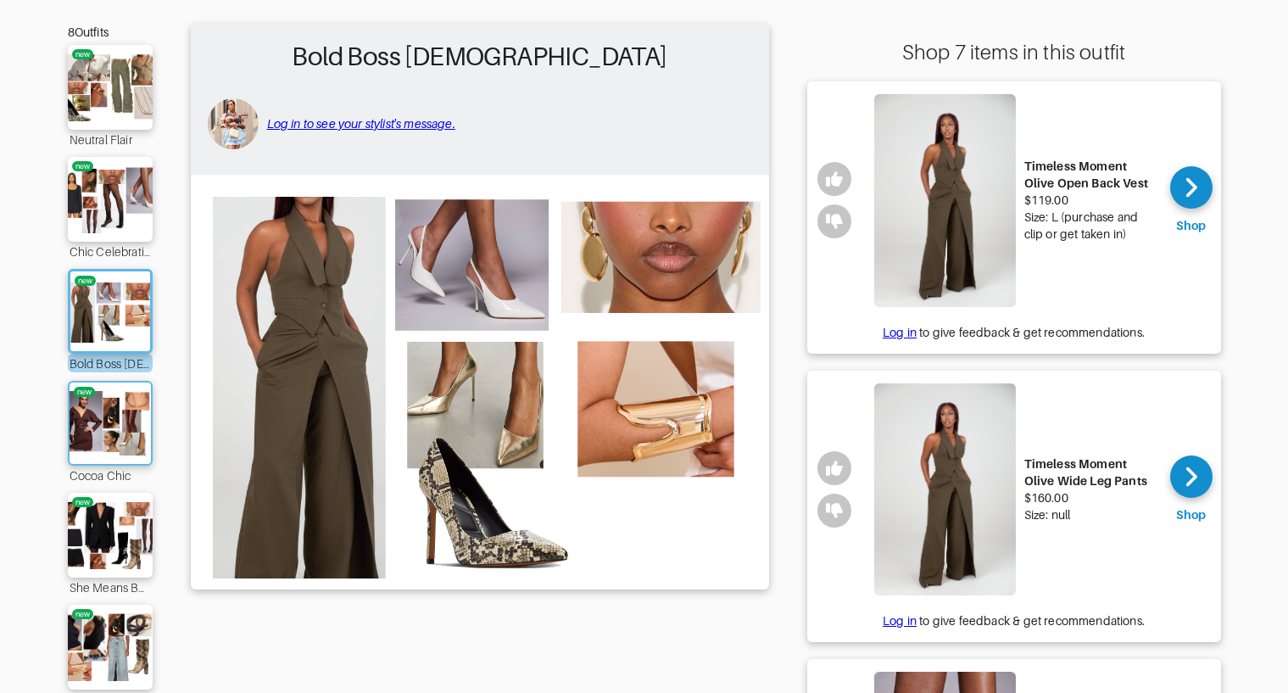
scroll to position [143, 0]
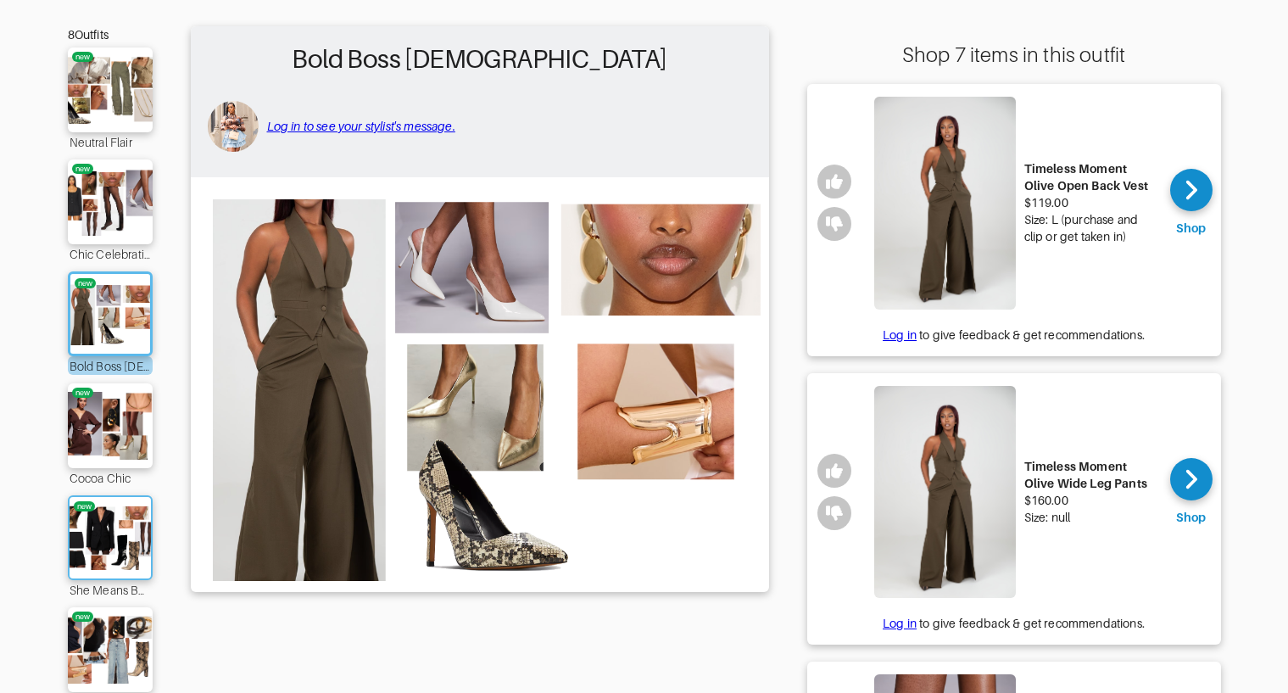
click at [110, 543] on img at bounding box center [110, 537] width 92 height 64
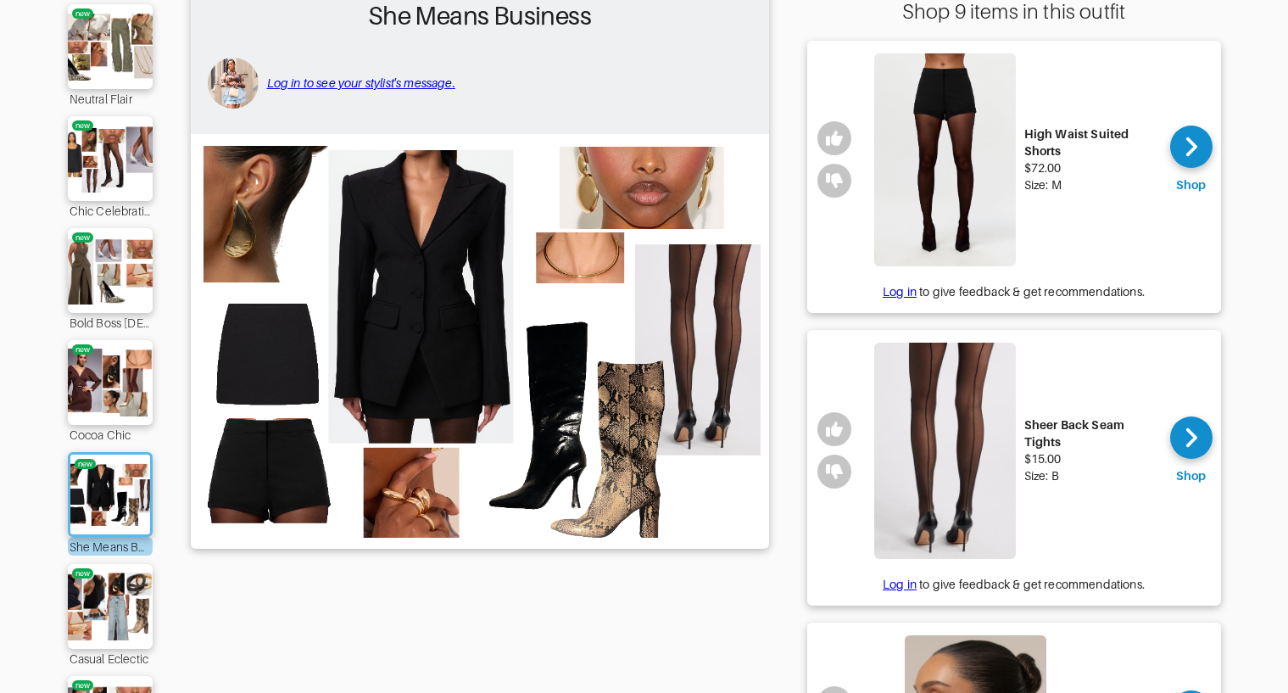
scroll to position [213, 0]
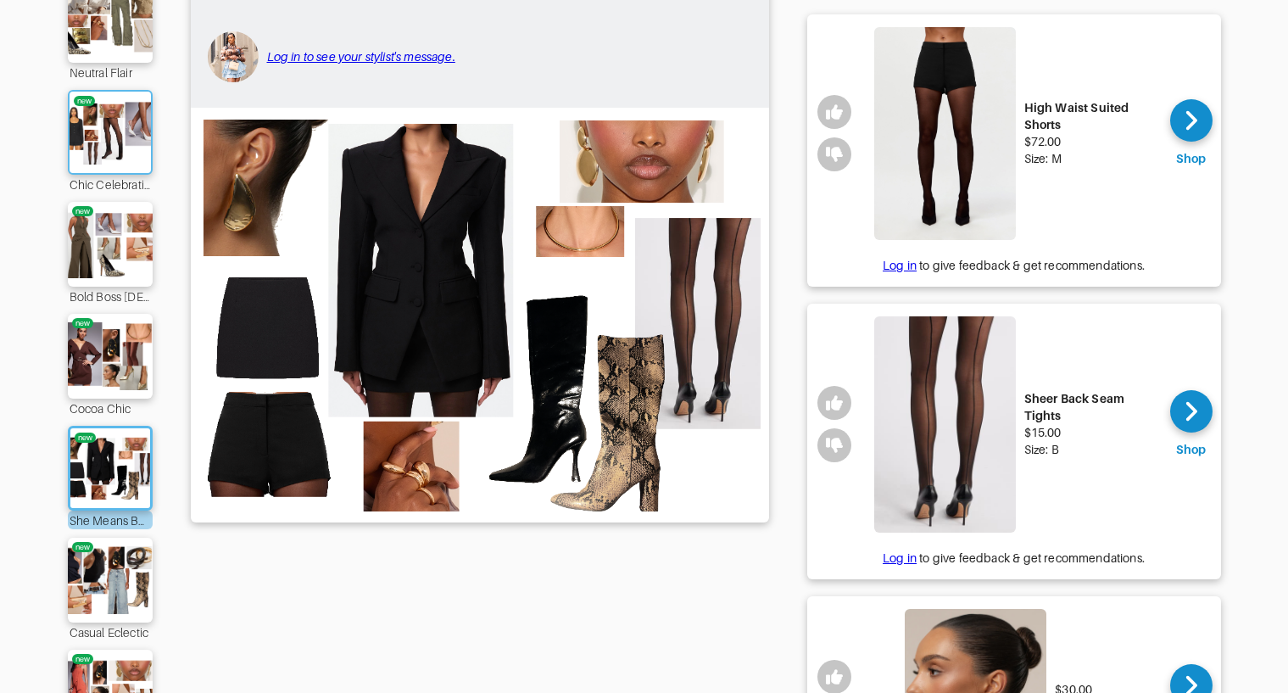
click at [129, 143] on img at bounding box center [110, 132] width 92 height 64
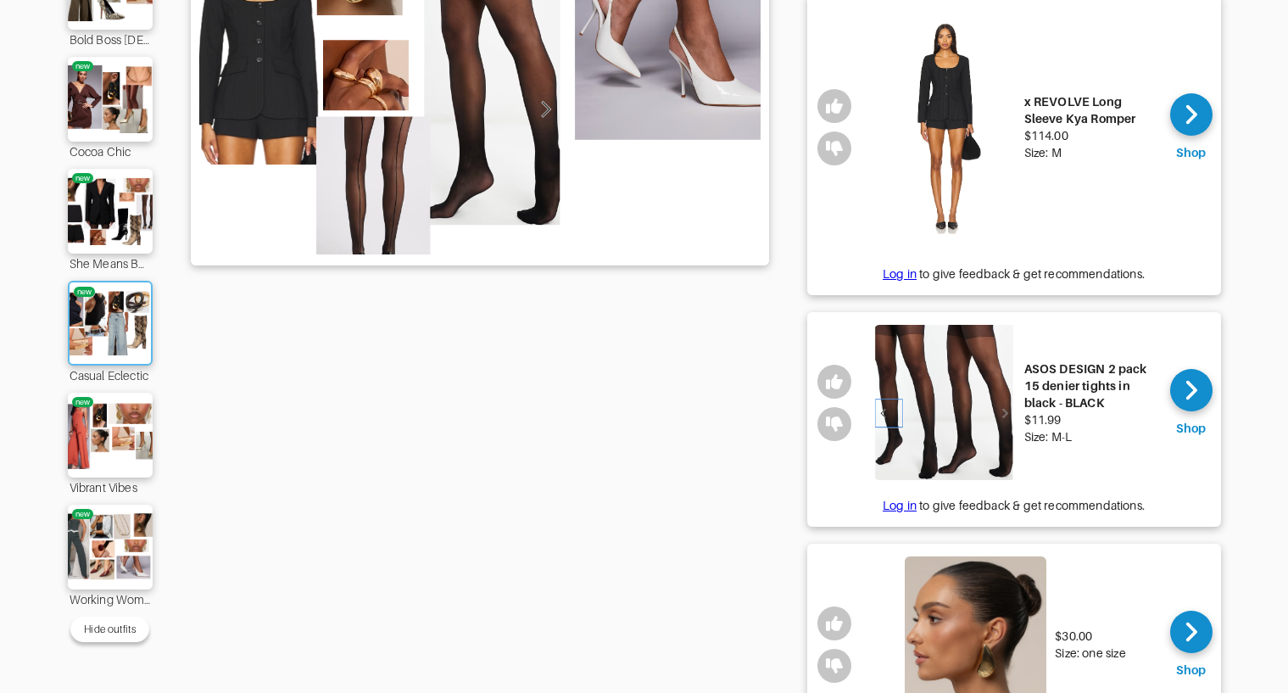
scroll to position [471, 0]
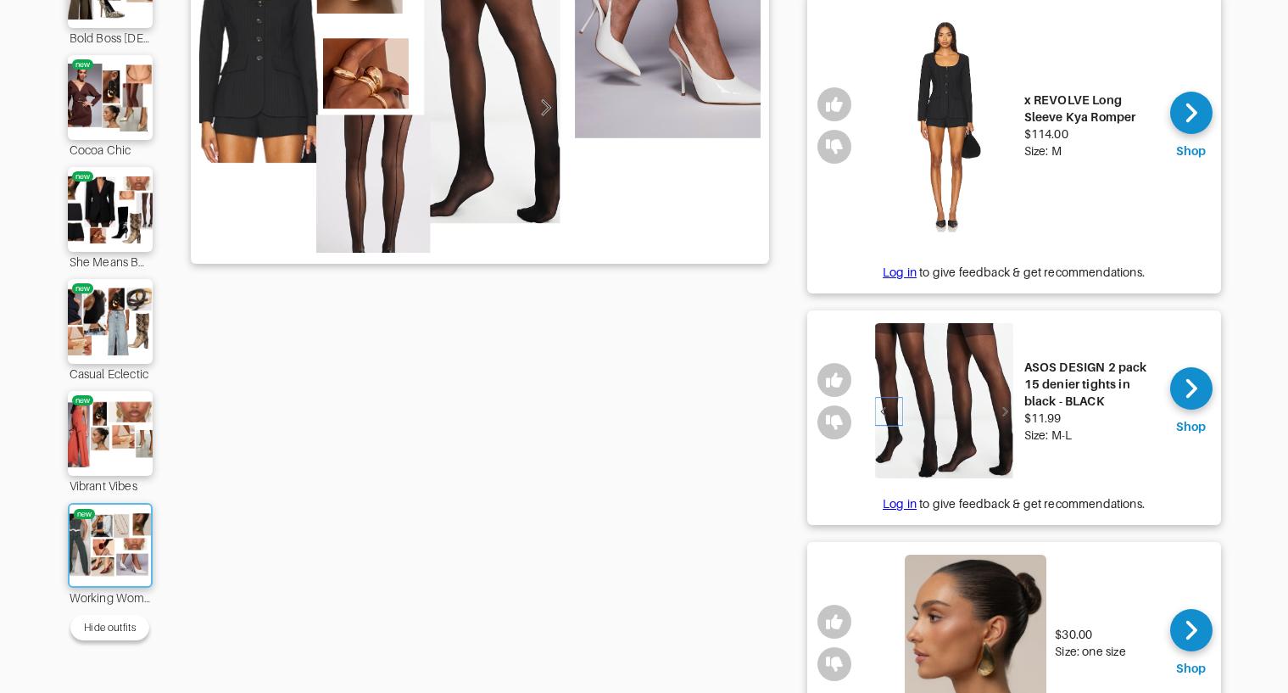
click at [121, 544] on img at bounding box center [110, 545] width 92 height 64
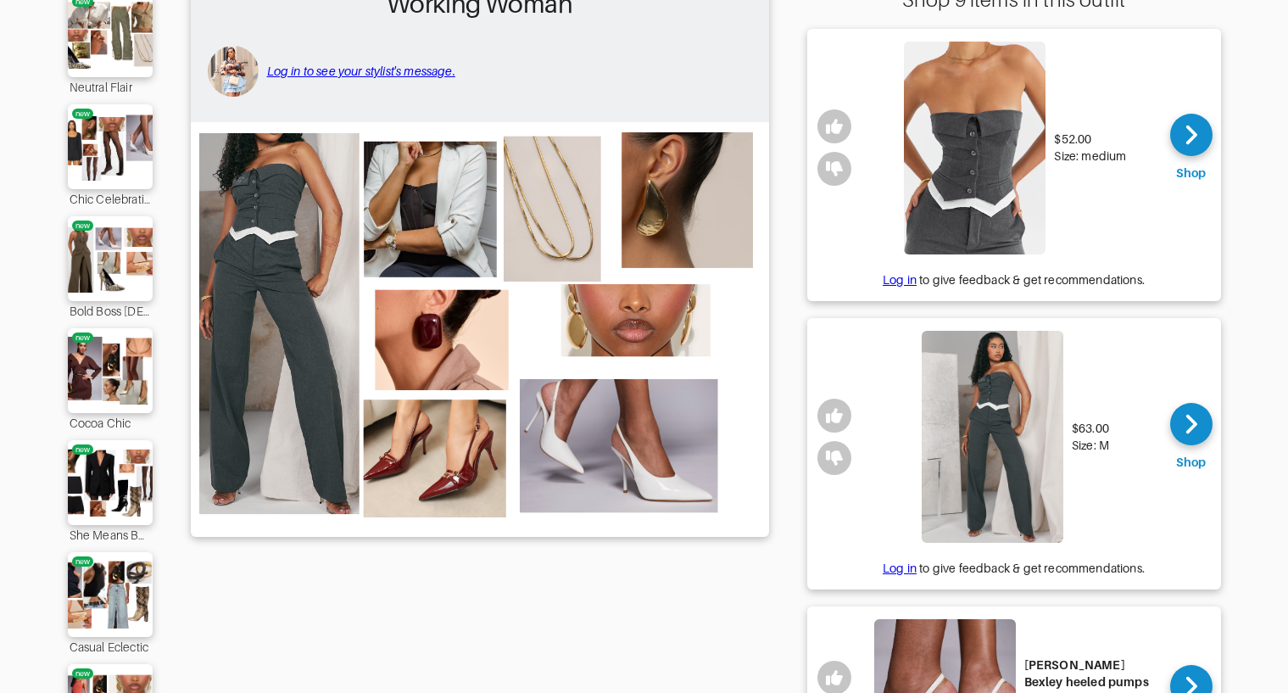
scroll to position [174, 0]
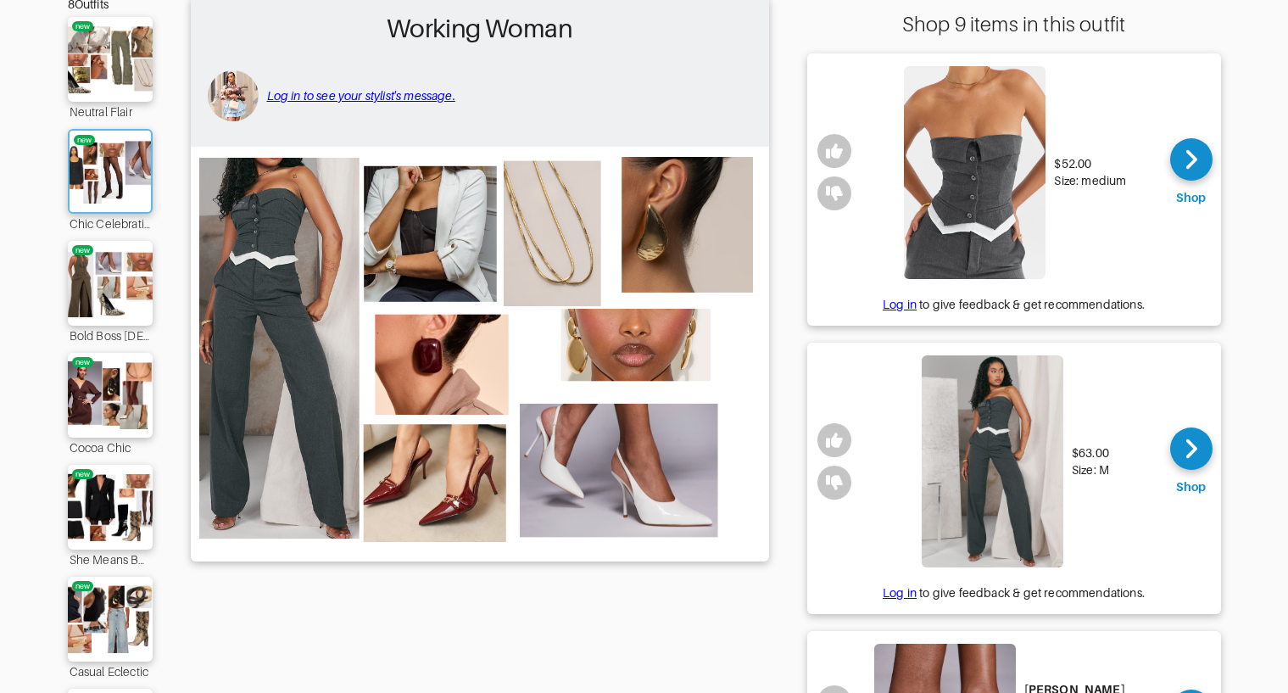
click at [122, 164] on img at bounding box center [110, 171] width 92 height 64
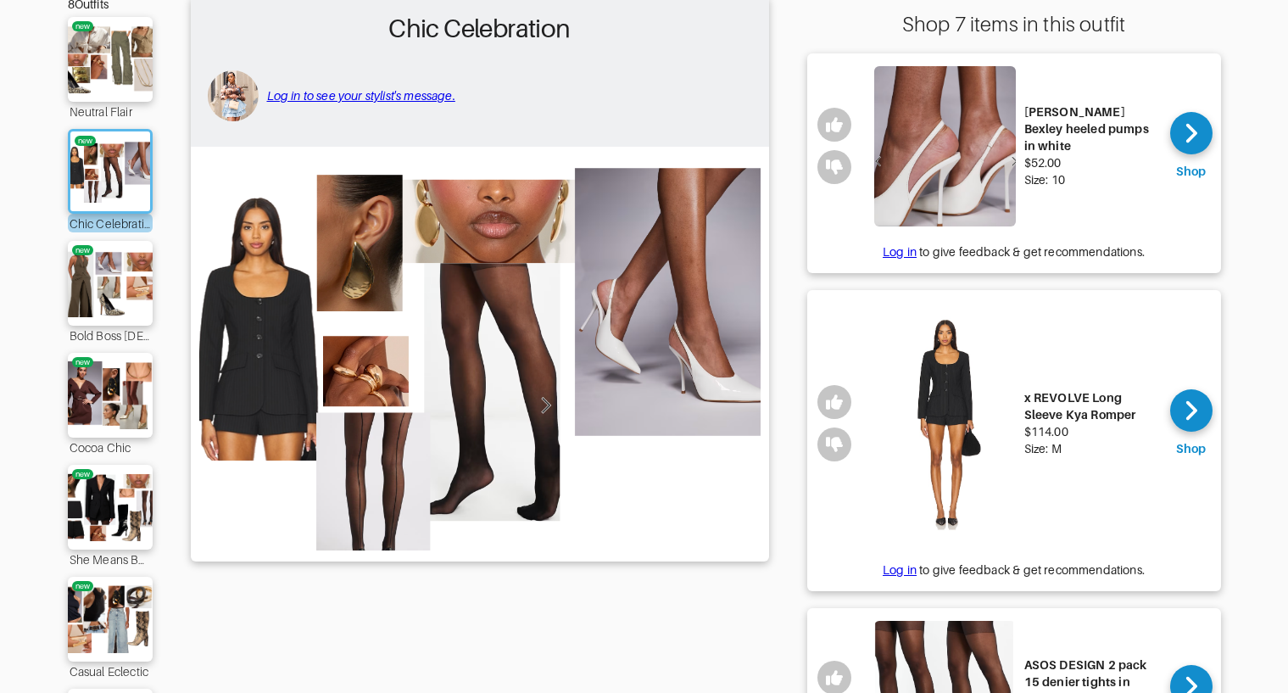
click at [949, 375] on img at bounding box center [945, 424] width 142 height 242
click at [107, 402] on img at bounding box center [110, 395] width 92 height 64
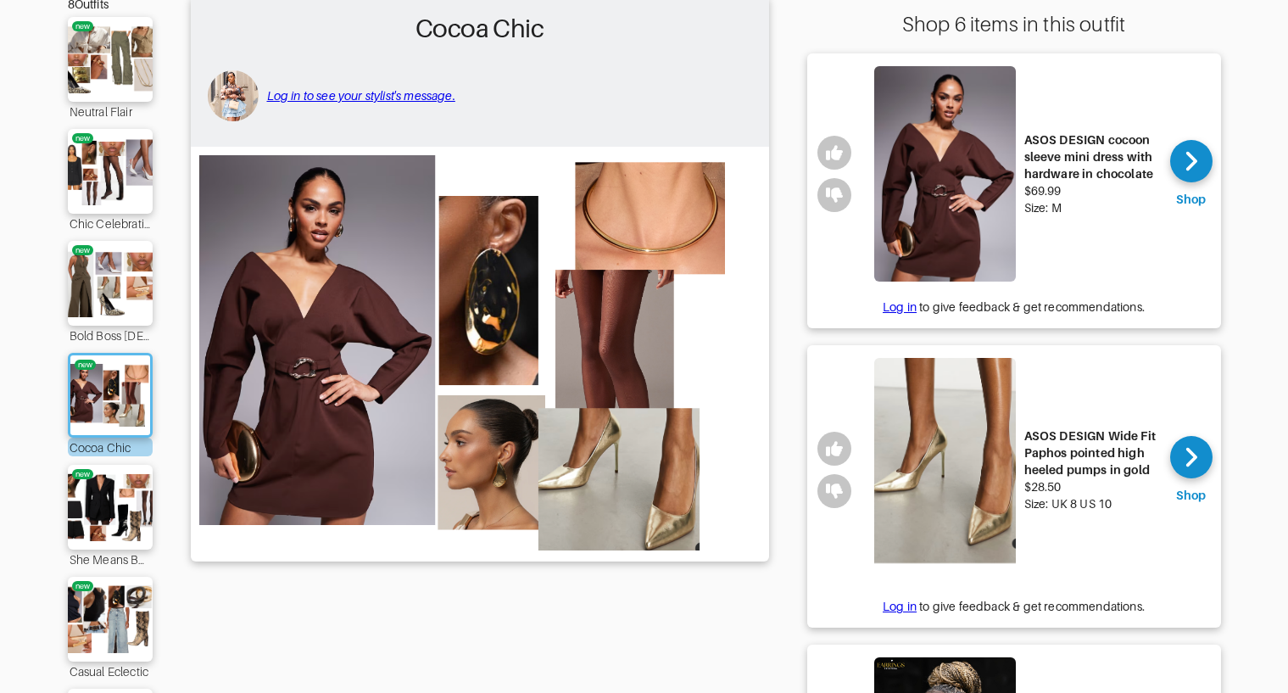
click at [105, 338] on div "Bold Boss [DEMOGRAPHIC_DATA]" at bounding box center [110, 335] width 85 height 19
click at [97, 508] on img at bounding box center [110, 507] width 92 height 64
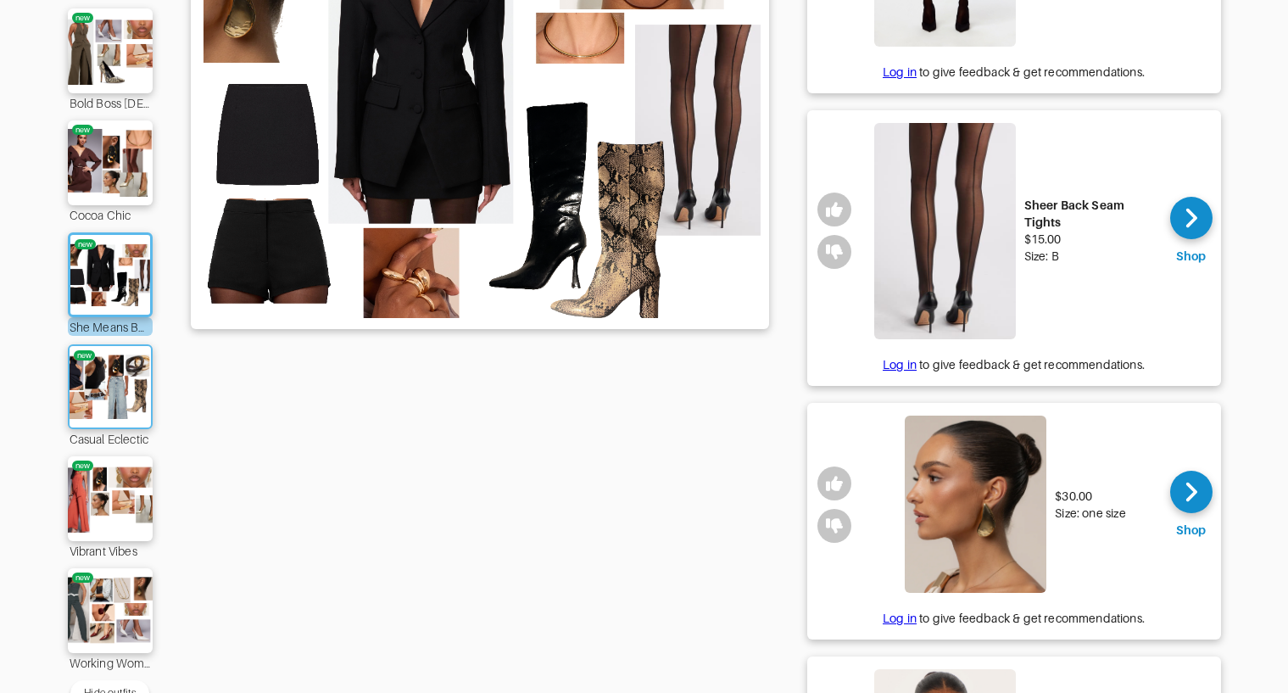
scroll to position [408, 0]
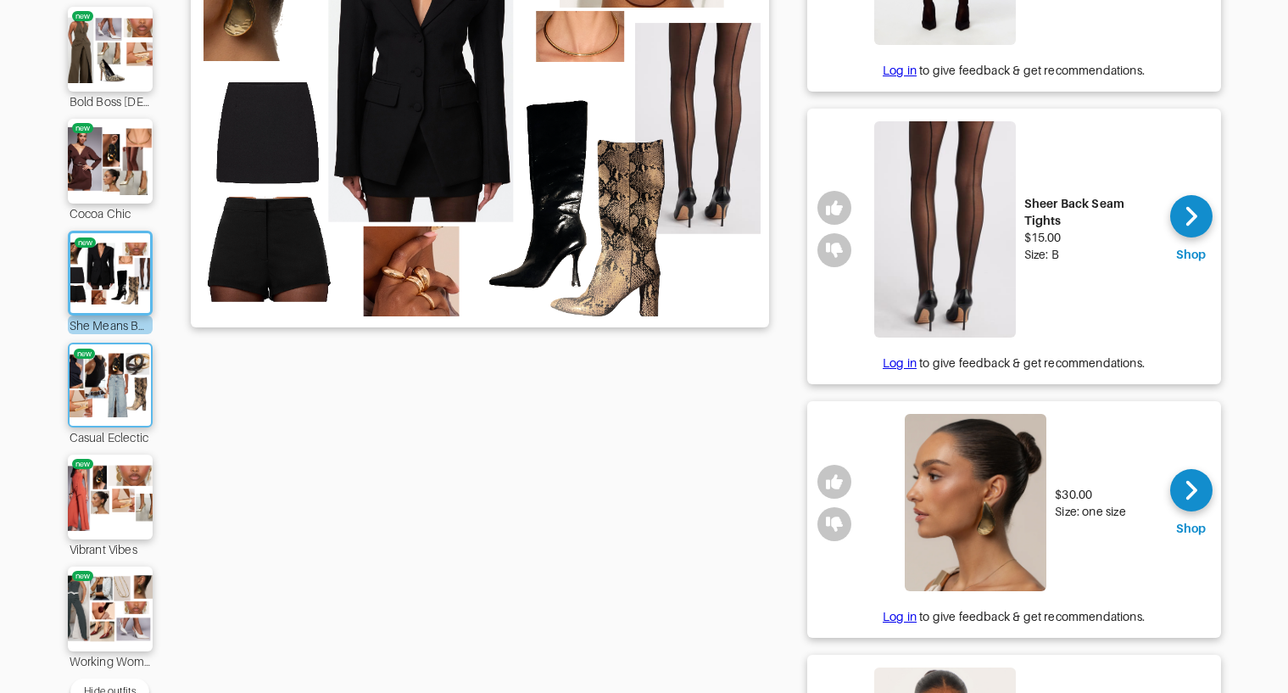
click at [96, 416] on img at bounding box center [110, 385] width 92 height 64
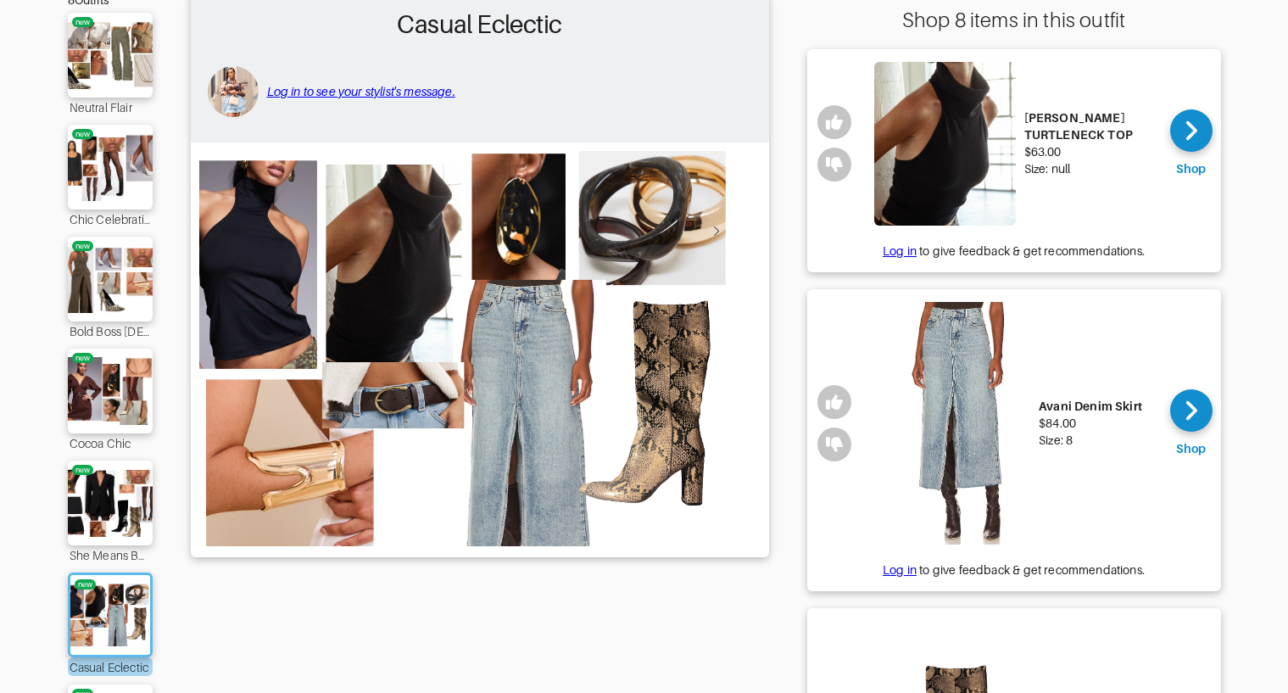
scroll to position [159, 0]
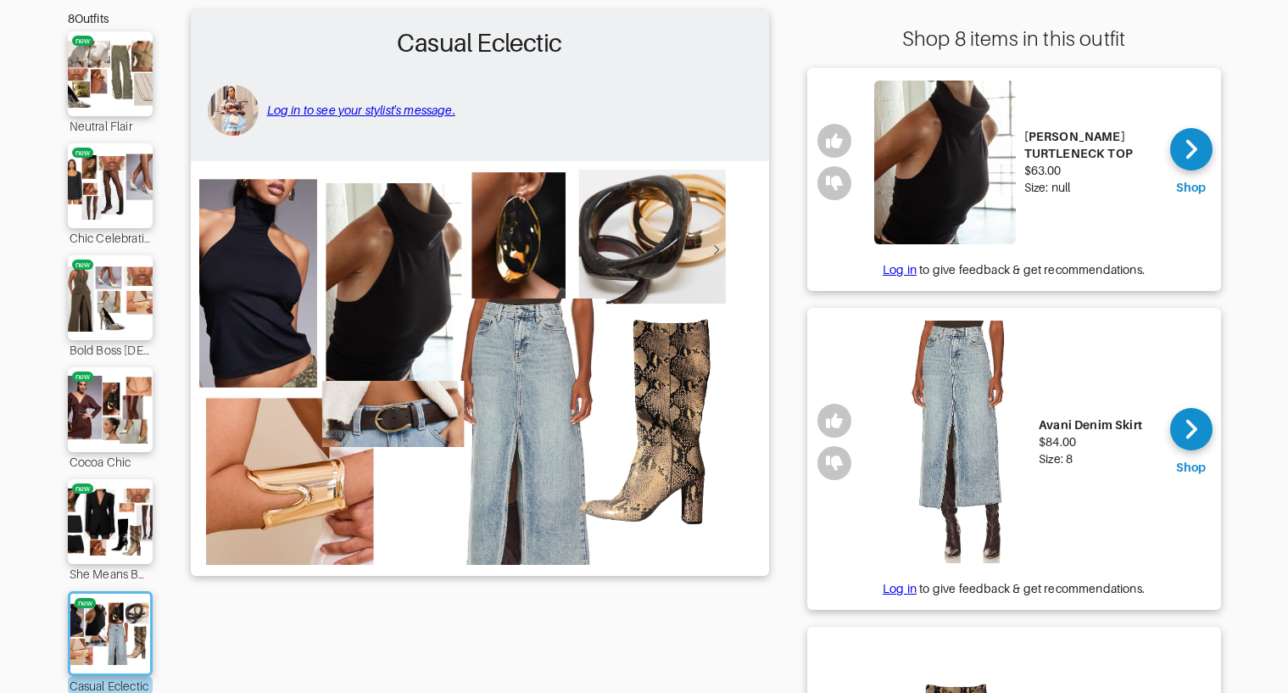
click at [971, 163] on img at bounding box center [945, 163] width 142 height 164
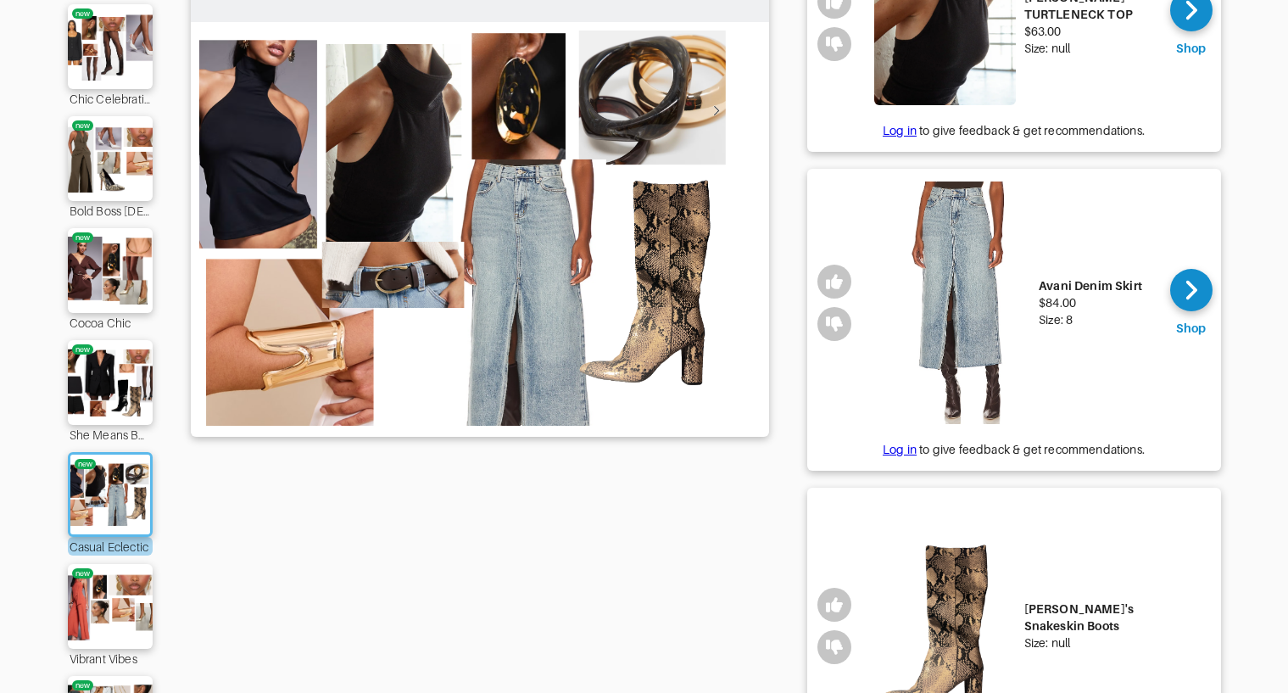
scroll to position [338, 0]
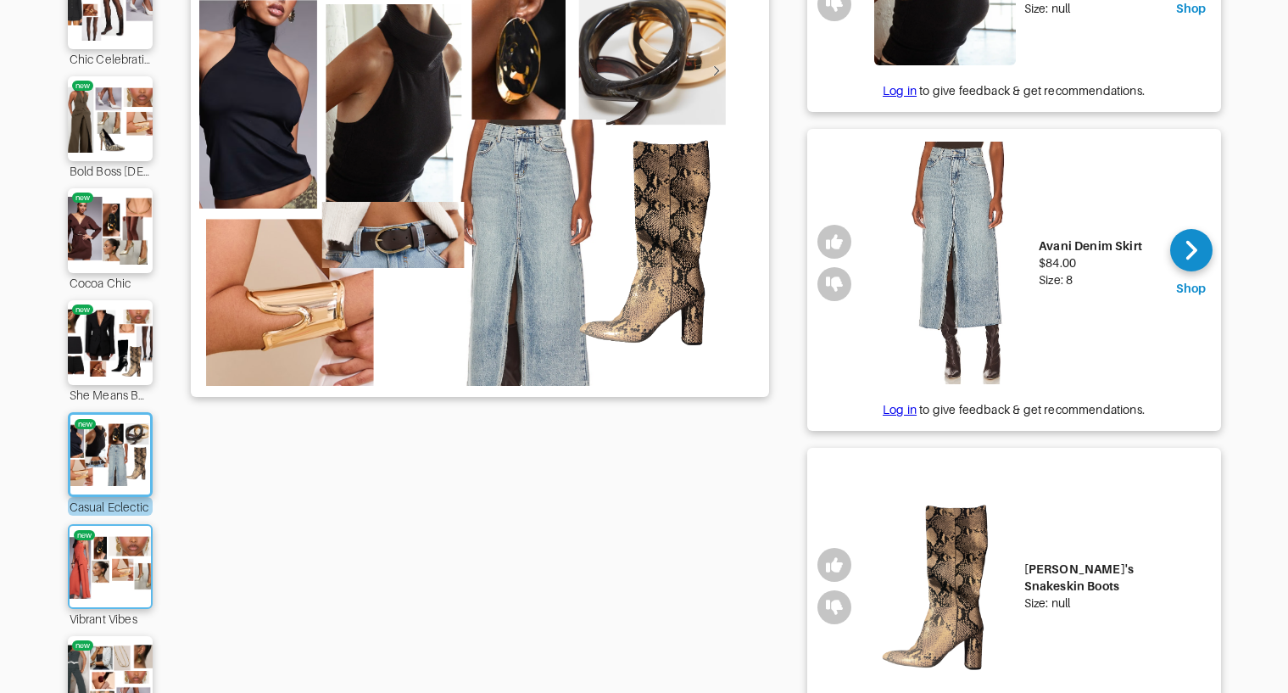
click at [106, 564] on img at bounding box center [110, 566] width 92 height 64
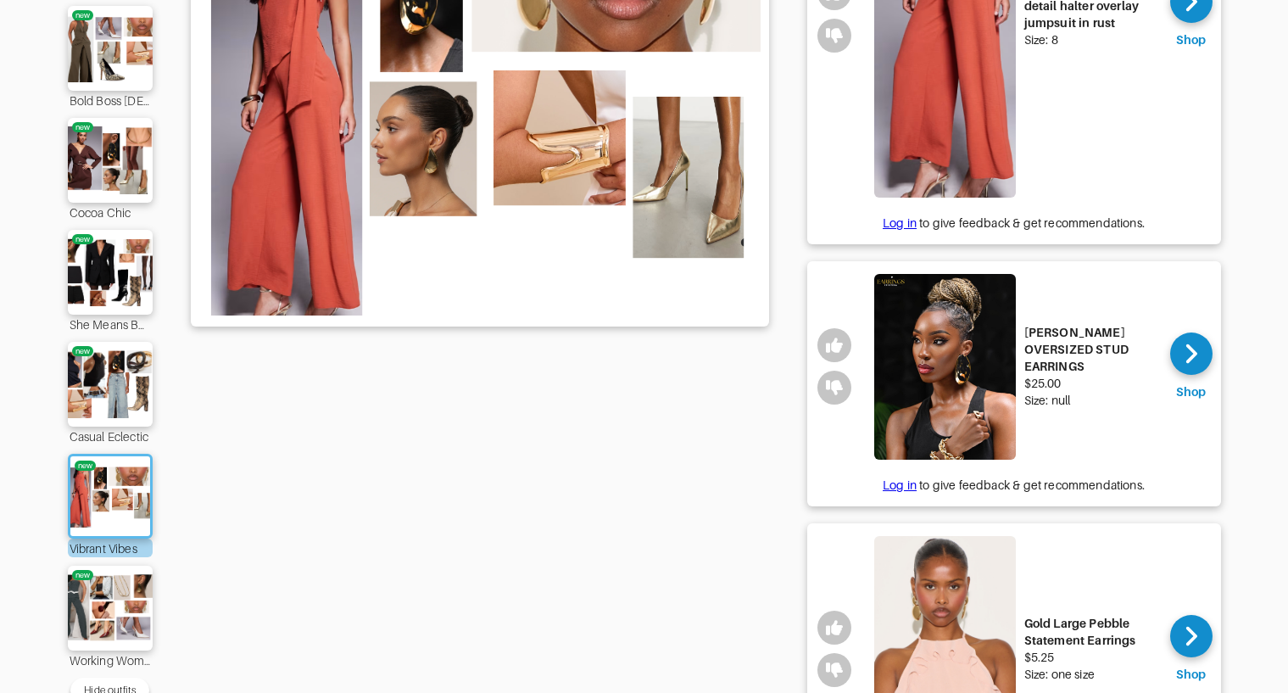
scroll to position [457, 0]
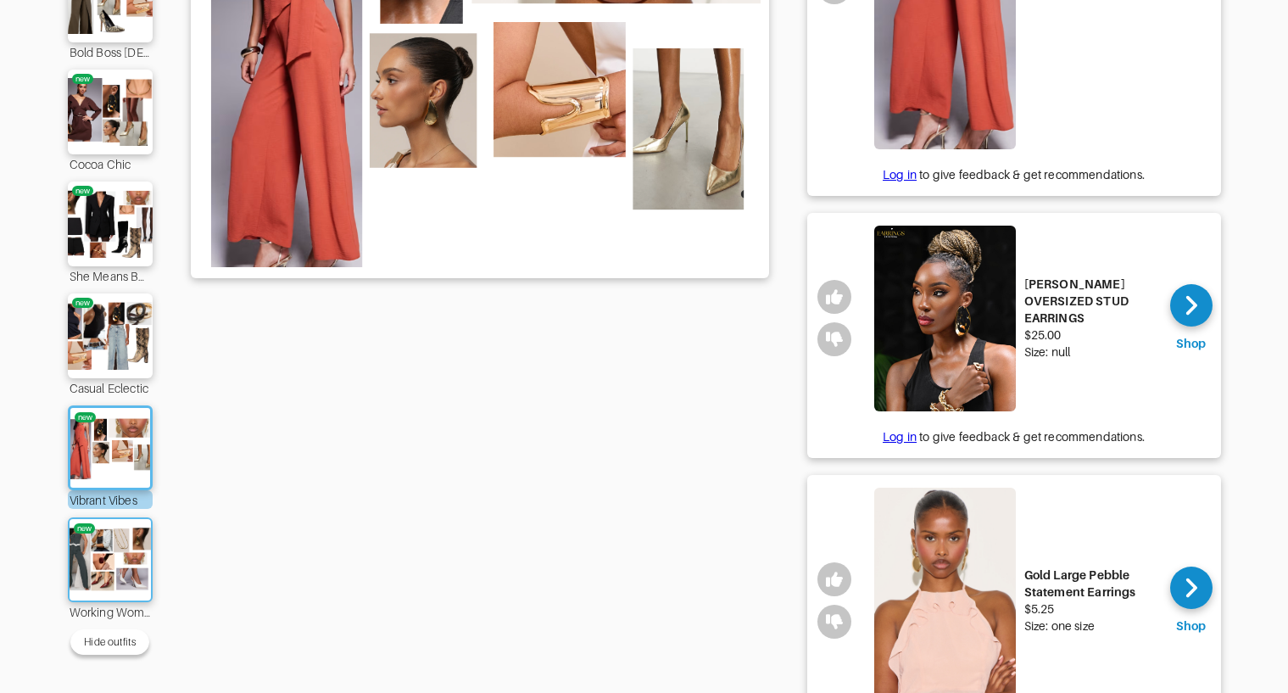
click at [140, 549] on img at bounding box center [110, 559] width 92 height 64
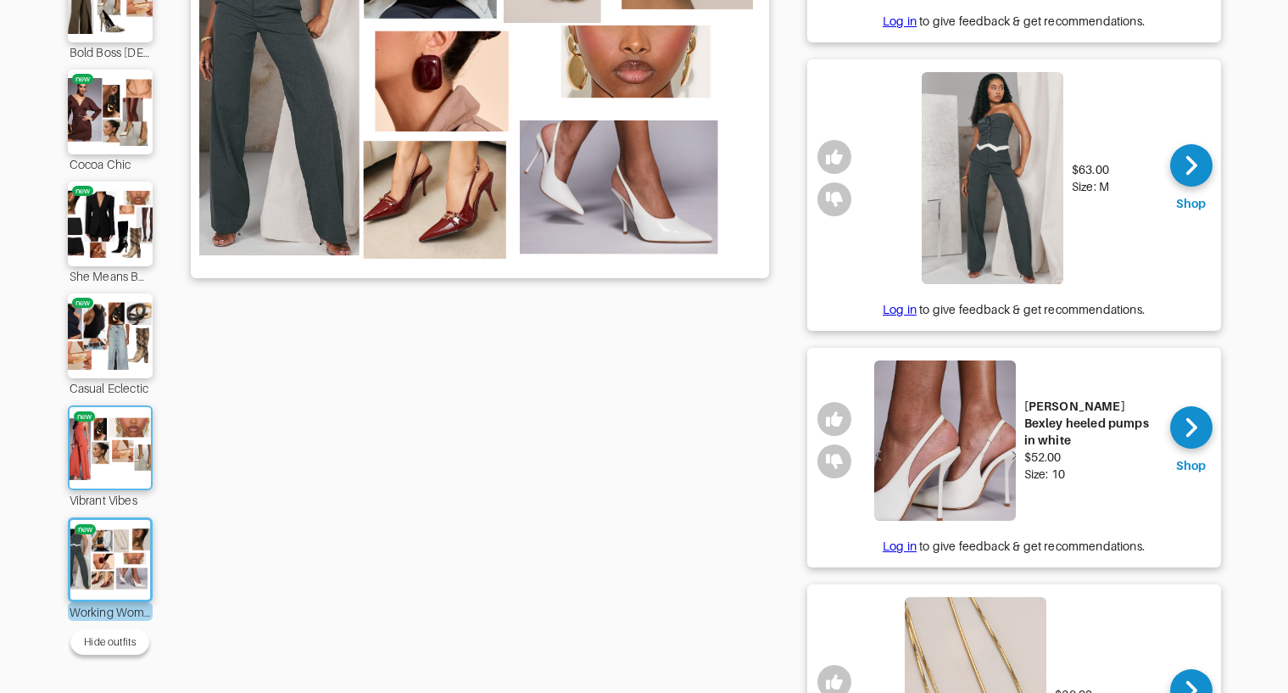
click at [129, 445] on img at bounding box center [110, 447] width 92 height 64
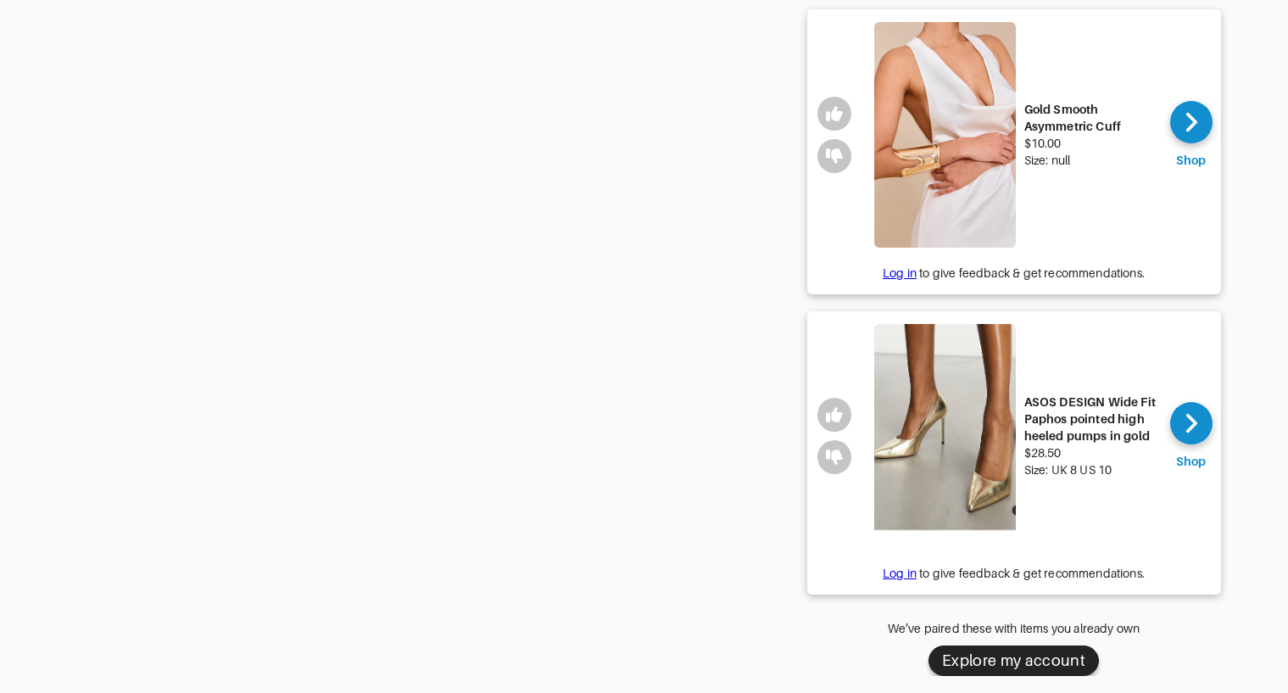
scroll to position [1478, 0]
click at [979, 166] on img at bounding box center [945, 135] width 142 height 226
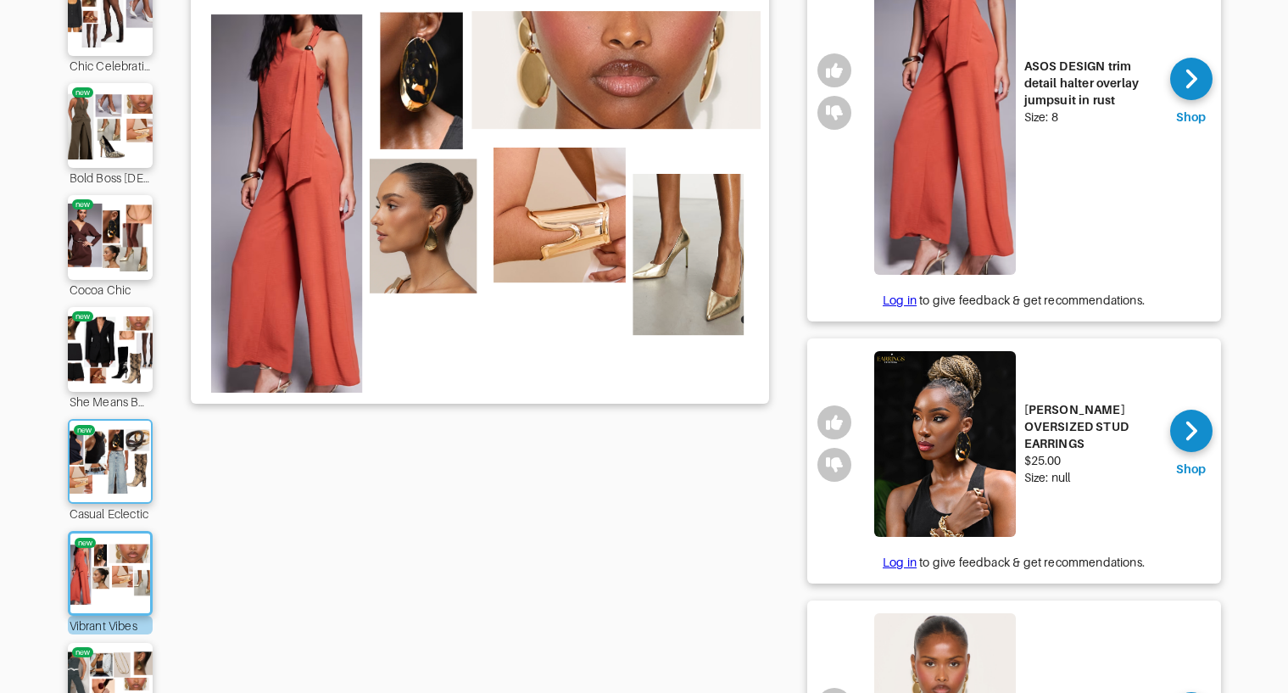
scroll to position [362, 0]
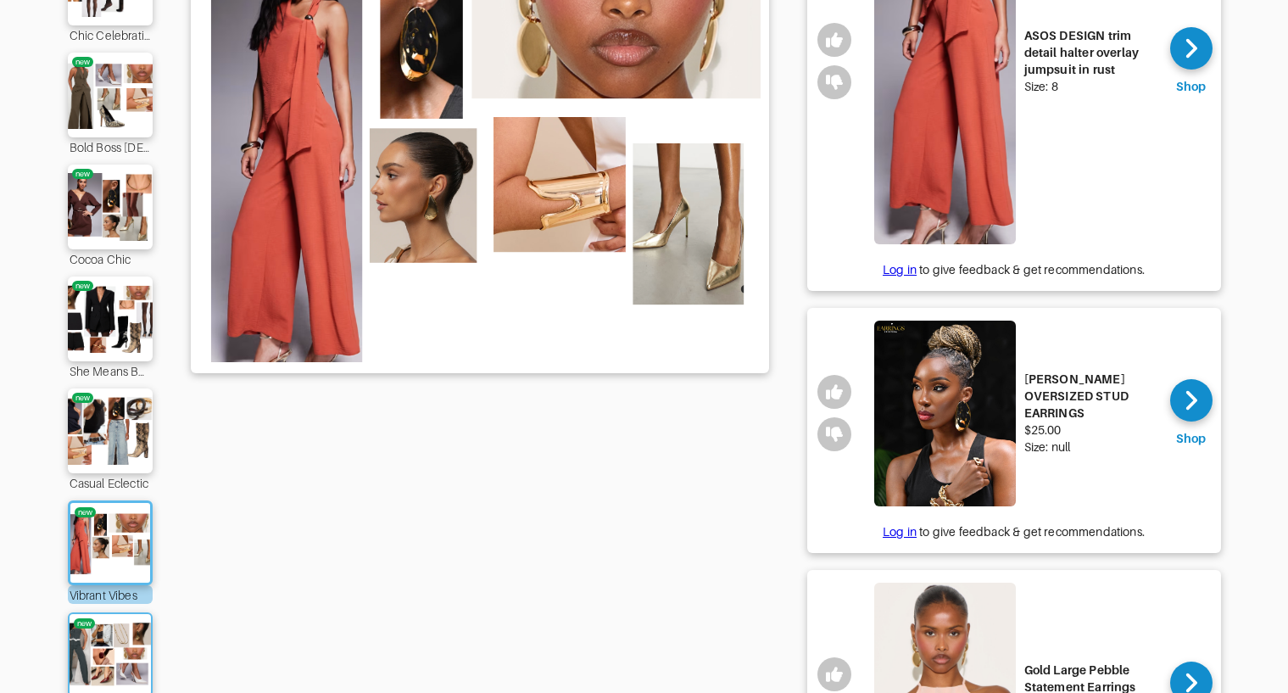
click at [93, 653] on img at bounding box center [110, 654] width 92 height 64
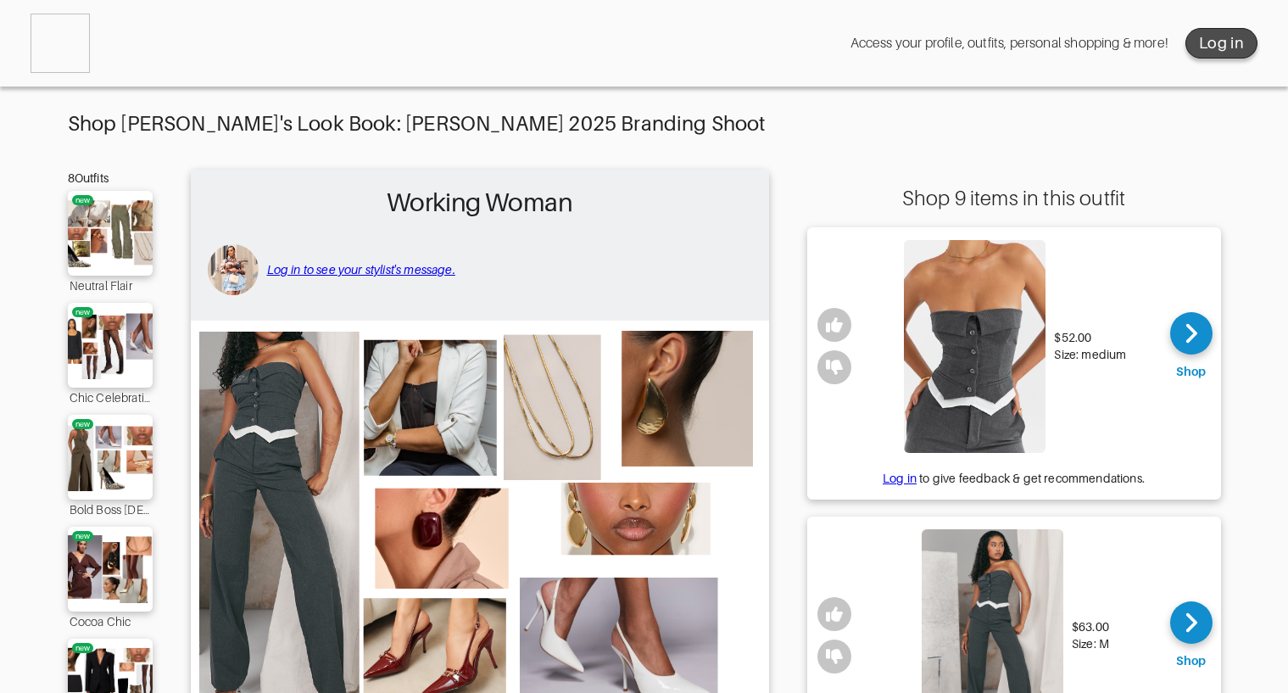
click at [1196, 37] on button "Log in" at bounding box center [1221, 43] width 72 height 31
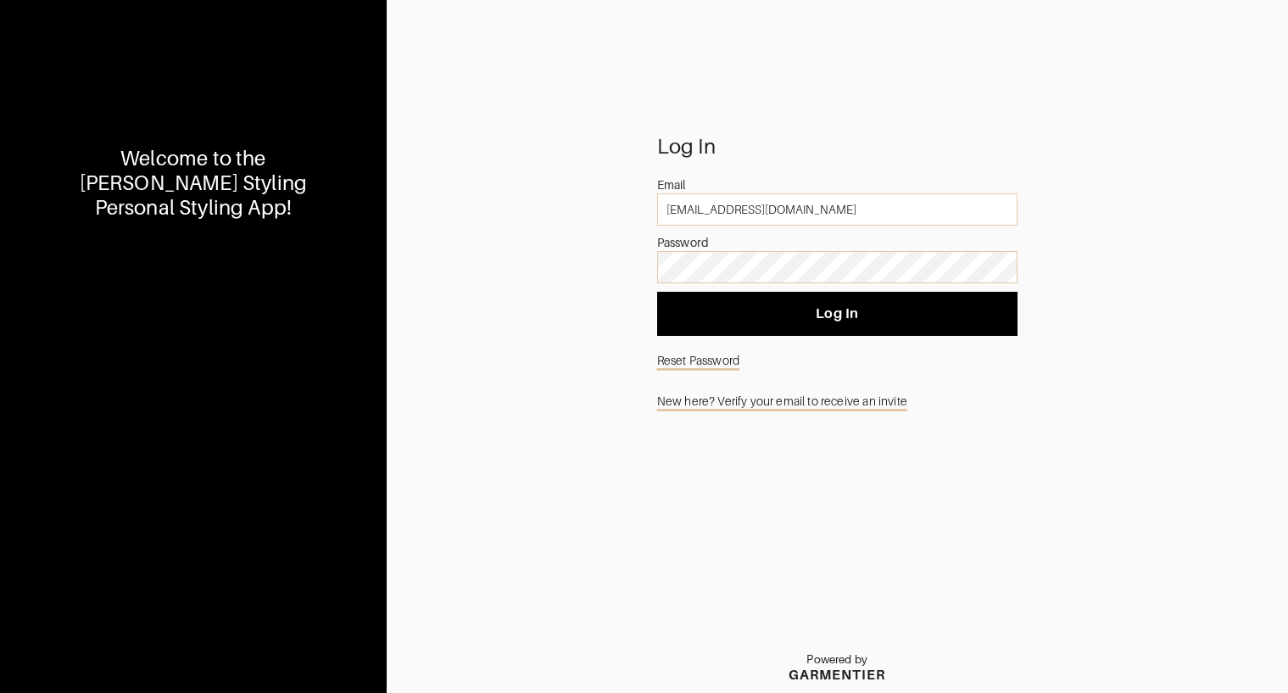
type input "[EMAIL_ADDRESS][DOMAIN_NAME]"
click at [875, 198] on input "[EMAIL_ADDRESS][DOMAIN_NAME]" at bounding box center [837, 209] width 360 height 32
drag, startPoint x: 840, startPoint y: 216, endPoint x: 646, endPoint y: 200, distance: 194.8
click at [646, 200] on div "Log In Email [EMAIL_ADDRESS][DOMAIN_NAME] Password Log In Reset Password New he…" at bounding box center [837, 415] width 901 height 554
type input "[EMAIL_ADDRESS][DOMAIN_NAME]"
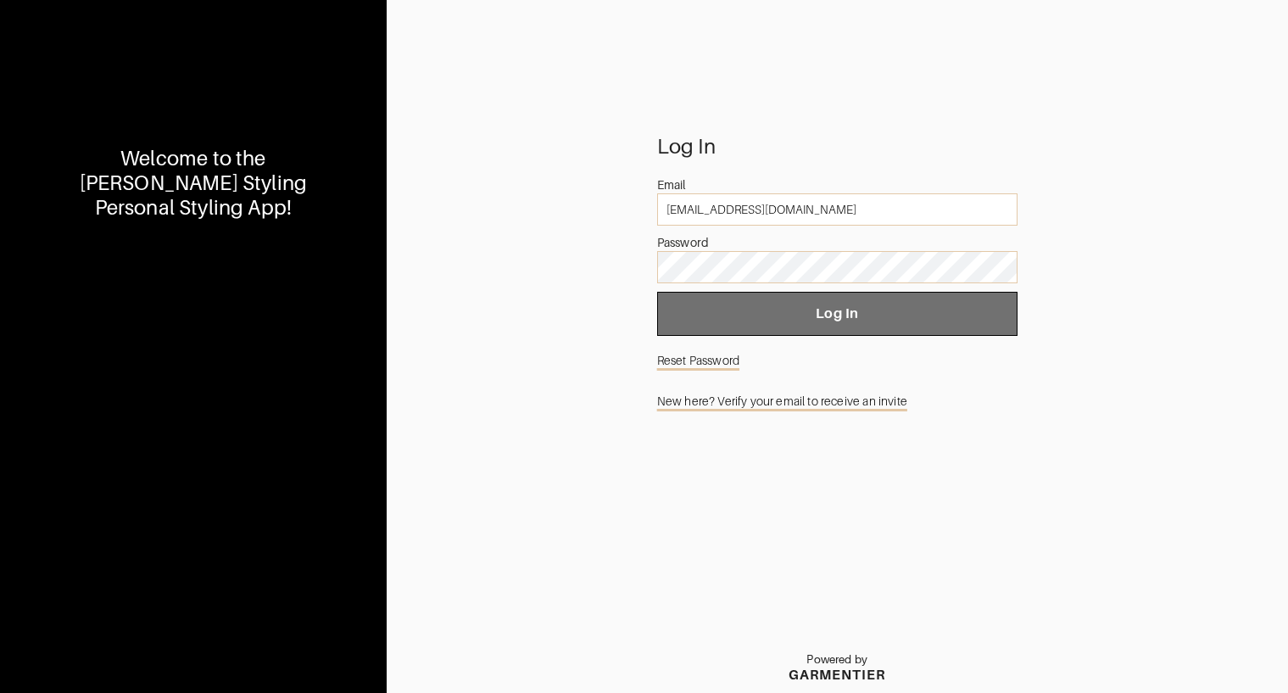
click at [783, 308] on span "Log In" at bounding box center [837, 313] width 333 height 17
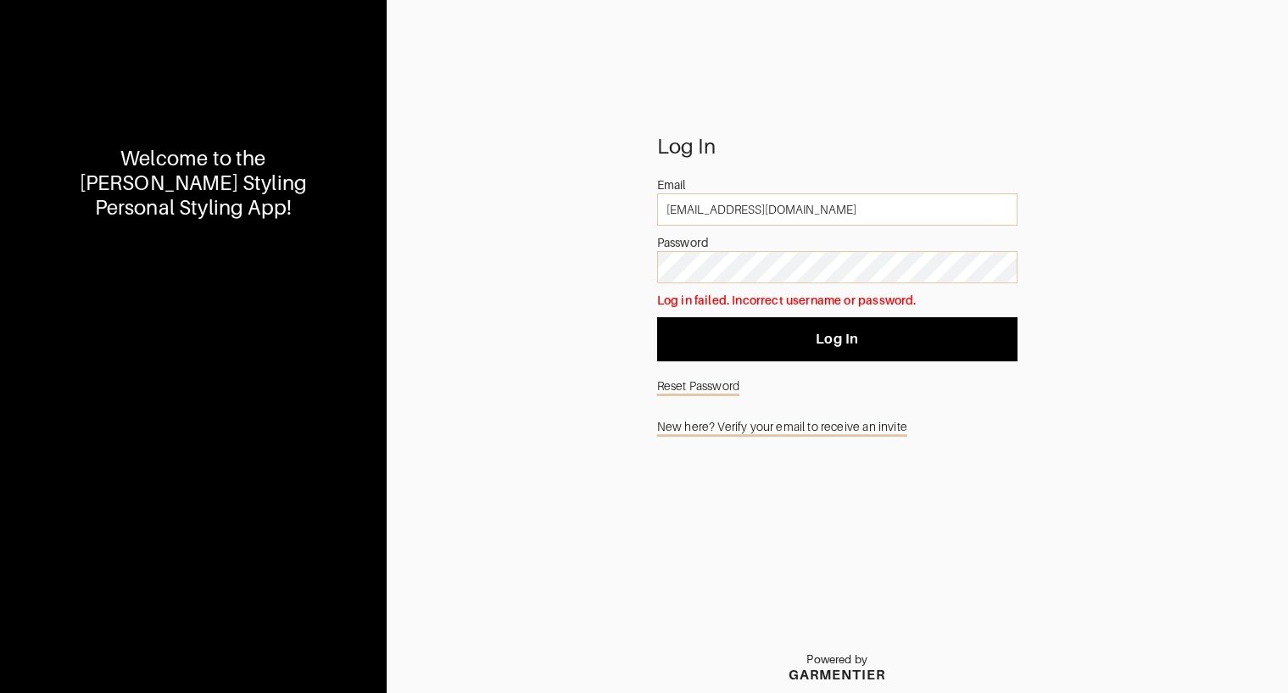
click at [733, 423] on link "New here? Verify your email to receive an invite" at bounding box center [837, 426] width 360 height 32
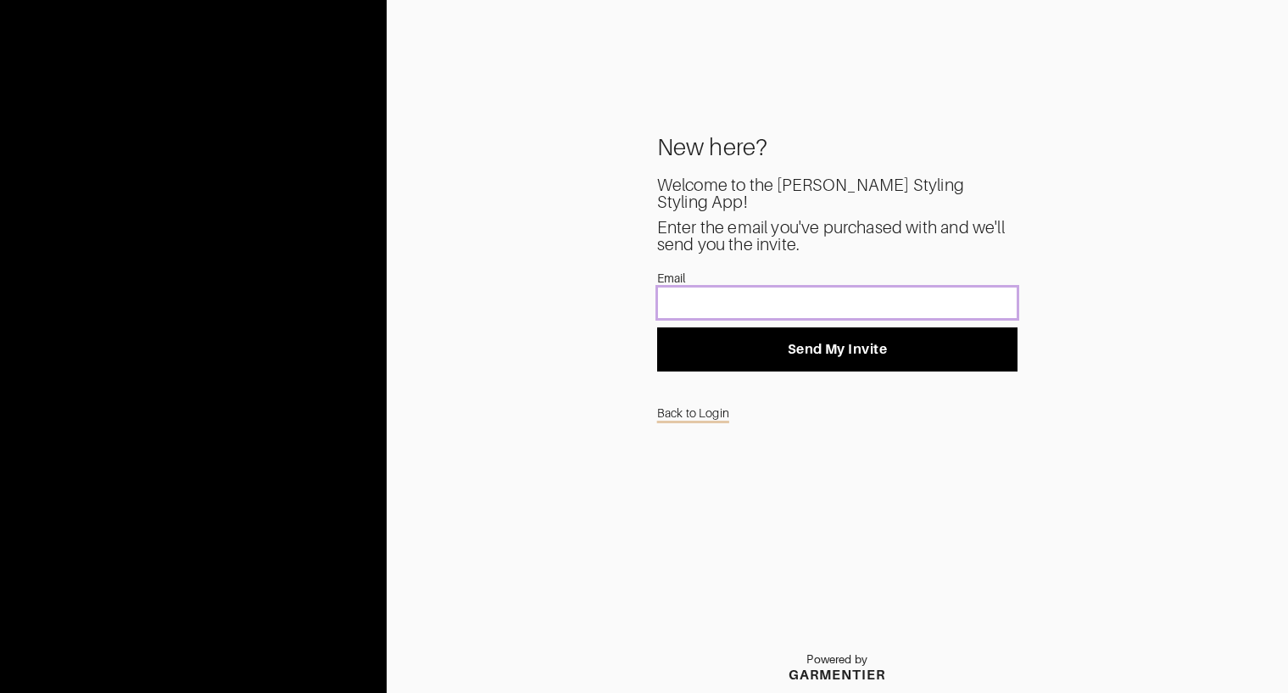
click at [738, 297] on input "text" at bounding box center [837, 303] width 360 height 32
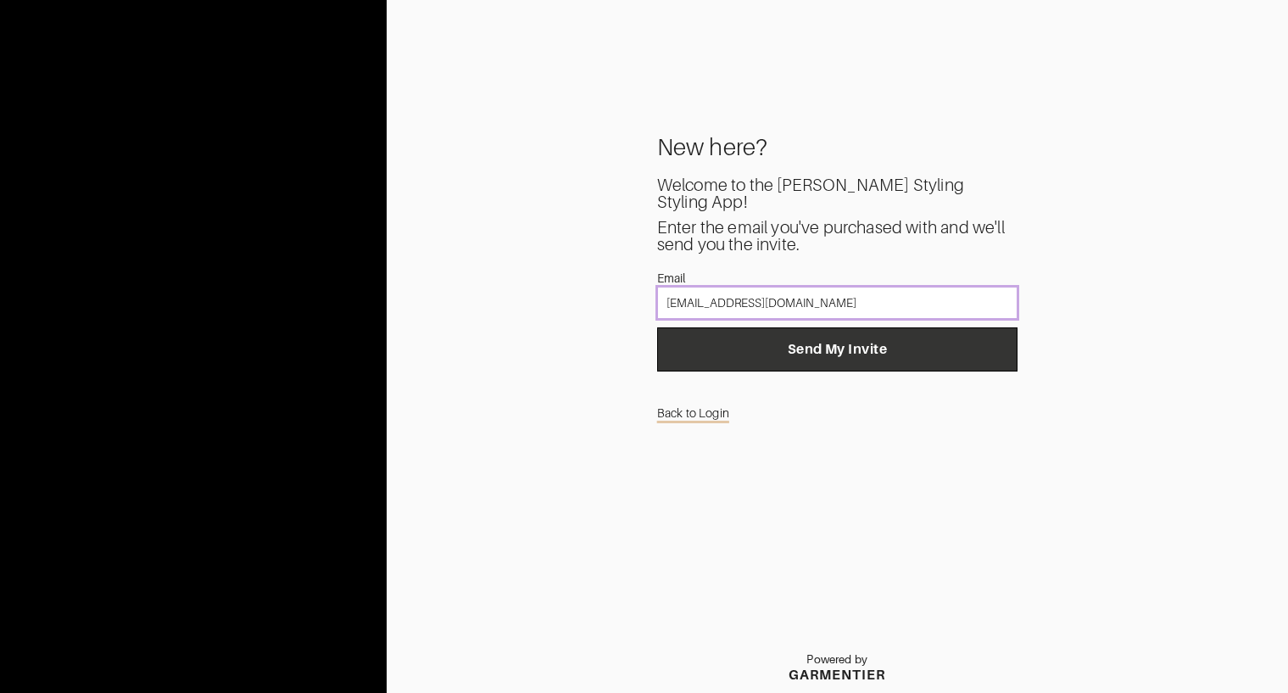
type input "[EMAIL_ADDRESS][DOMAIN_NAME]"
click at [870, 352] on span "Send My Invite" at bounding box center [837, 349] width 333 height 17
